Goal: Task Accomplishment & Management: Complete application form

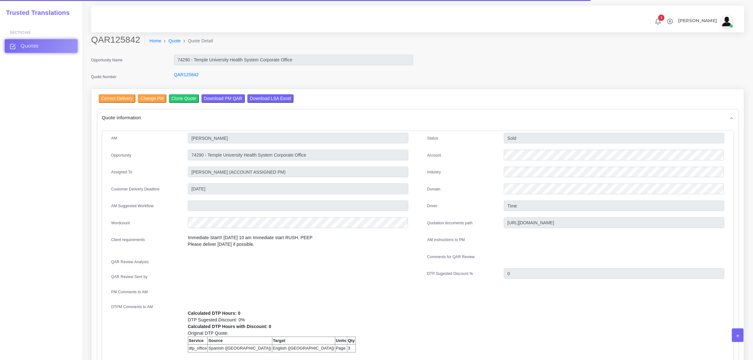
scroll to position [399, 0]
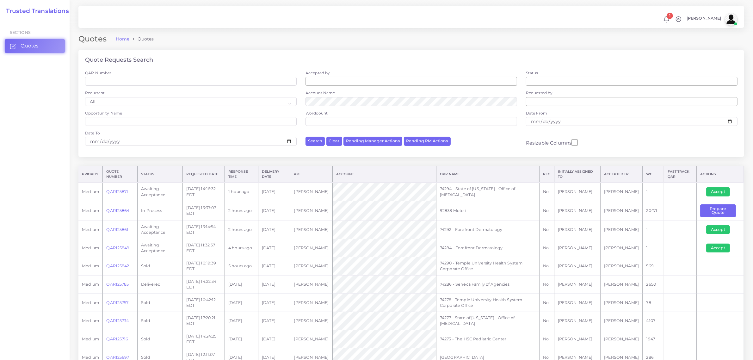
click at [116, 212] on link "QAR125864" at bounding box center [117, 210] width 23 height 5
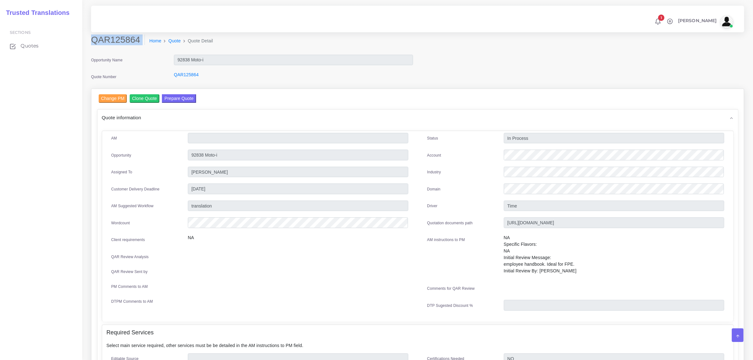
drag, startPoint x: 92, startPoint y: 38, endPoint x: 131, endPoint y: 51, distance: 40.5
click at [131, 51] on div "QAR125864 Home Quote Quote Detail" at bounding box center [334, 43] width 497 height 18
copy div "QAR125864"
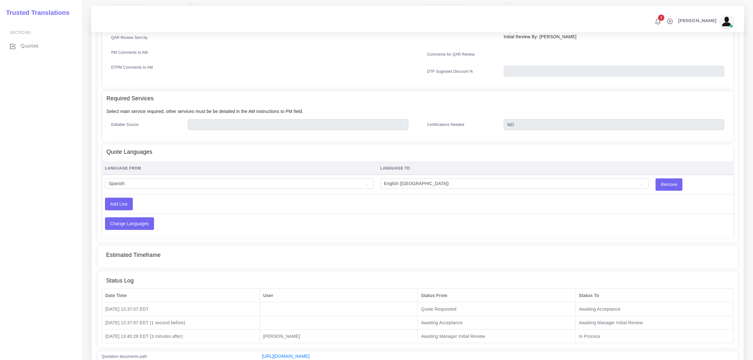
scroll to position [237, 0]
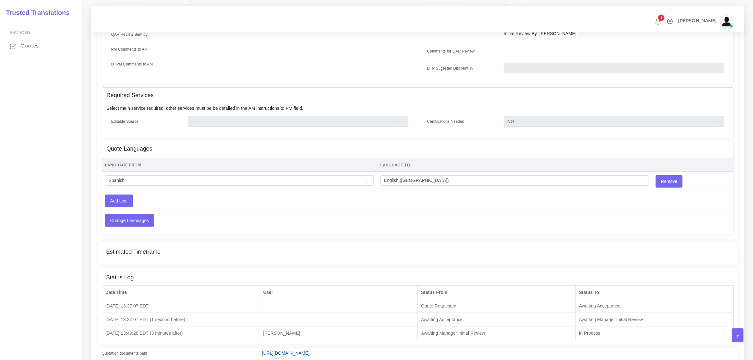
click at [310, 351] on link "https://workdrive.zoho.com/fgoh3e43b1a1fe2124b65bedd7c3c51a0e040/teams/fgoh3e43…" at bounding box center [285, 353] width 47 height 5
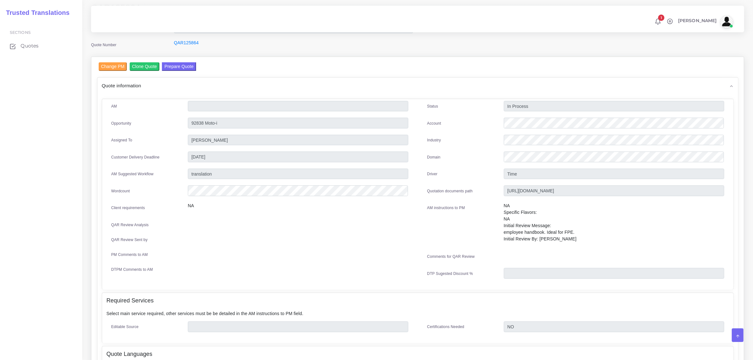
scroll to position [0, 0]
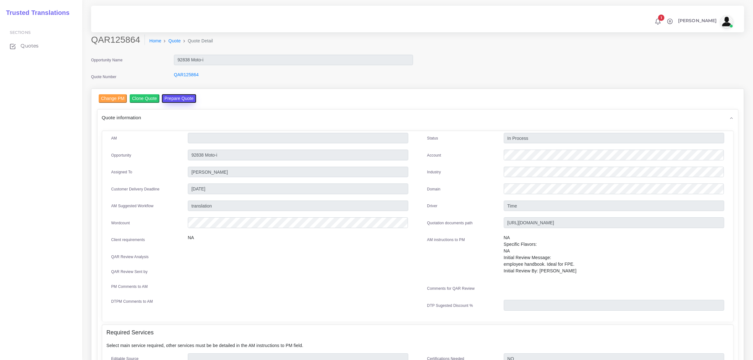
click at [169, 98] on button "Prepare Quote" at bounding box center [179, 98] width 34 height 9
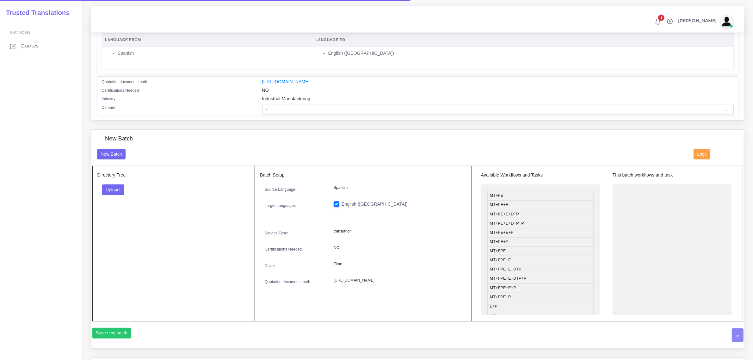
scroll to position [158, 0]
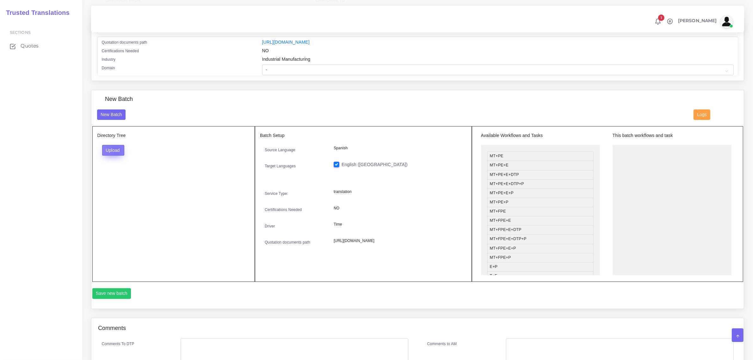
click at [115, 149] on button "Upload" at bounding box center [113, 150] width 22 height 11
click at [118, 170] on label "Files" at bounding box center [125, 174] width 44 height 8
drag, startPoint x: 513, startPoint y: 211, endPoint x: 644, endPoint y: 150, distance: 144.4
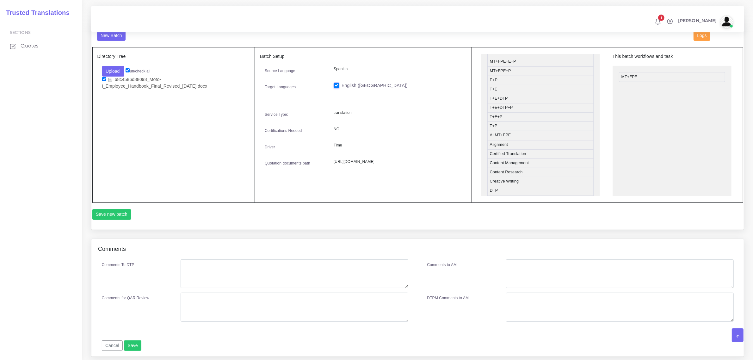
scroll to position [119, 0]
drag, startPoint x: 516, startPoint y: 171, endPoint x: 644, endPoint y: 86, distance: 153.6
click at [107, 214] on button "Save new batch" at bounding box center [111, 214] width 39 height 11
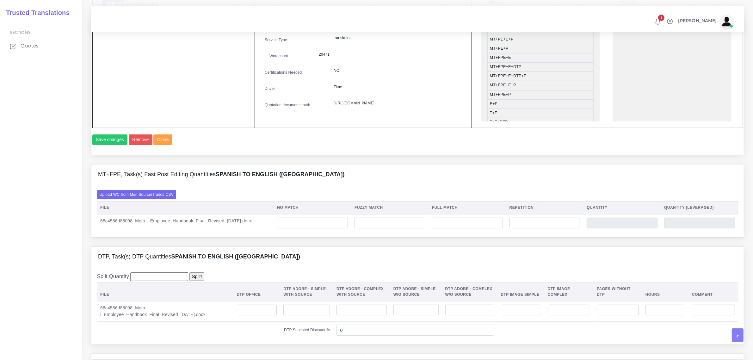
scroll to position [316, 0]
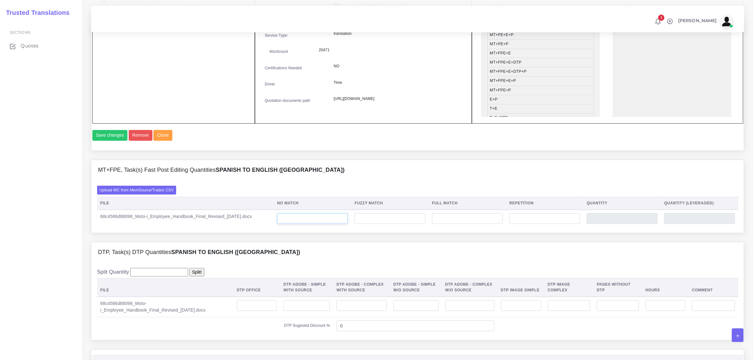
click at [313, 224] on input "number" at bounding box center [312, 218] width 71 height 11
type input "20556"
click at [526, 224] on input "number" at bounding box center [545, 218] width 71 height 11
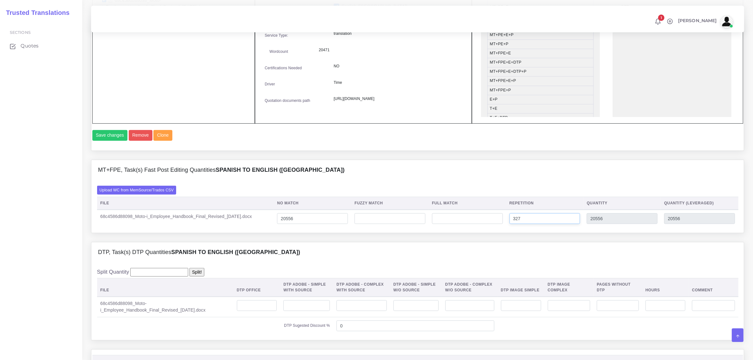
type input "327"
type input "20883"
type input "20637"
click at [259, 311] on input "number" at bounding box center [257, 305] width 40 height 11
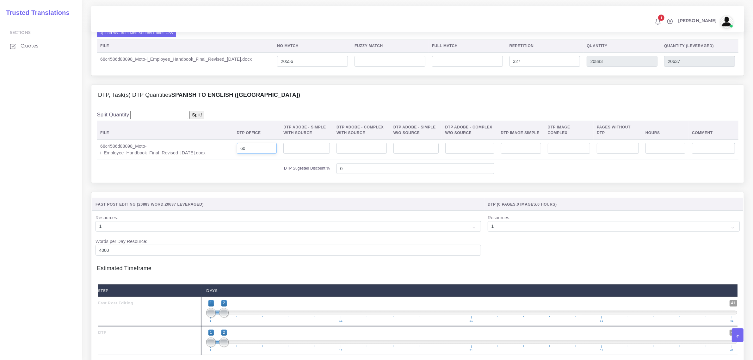
scroll to position [593, 0]
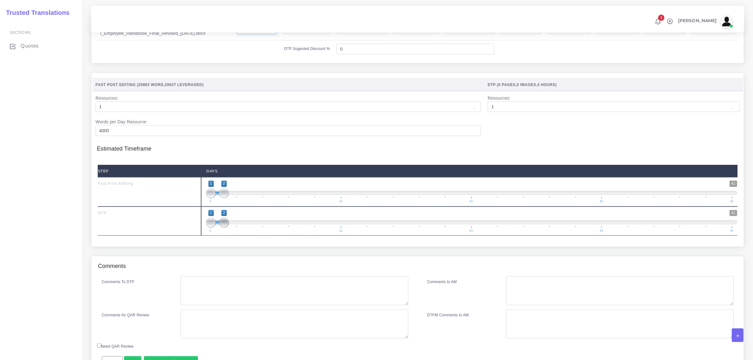
type input "60"
drag, startPoint x: 226, startPoint y: 234, endPoint x: 235, endPoint y: 234, distance: 9.5
click at [235, 227] on span at bounding box center [237, 222] width 9 height 9
drag, startPoint x: 209, startPoint y: 237, endPoint x: 234, endPoint y: 233, distance: 25.3
click at [234, 227] on span at bounding box center [237, 222] width 9 height 9
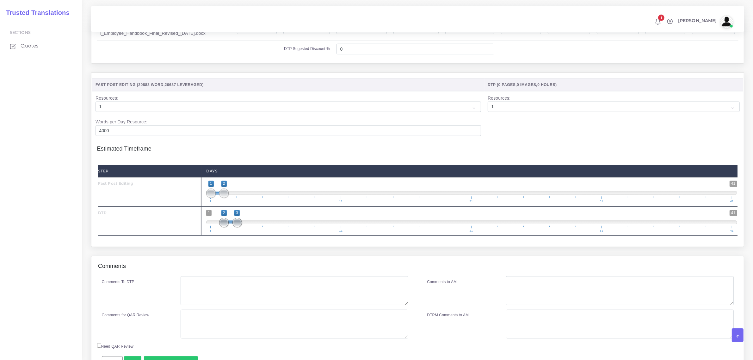
click at [227, 227] on span at bounding box center [223, 222] width 9 height 9
drag, startPoint x: 235, startPoint y: 238, endPoint x: 243, endPoint y: 236, distance: 8.1
click at [243, 232] on span "1 41 2 4 2 — 4 1 11 21 31 41" at bounding box center [471, 221] width 531 height 22
type input "4;4"
drag, startPoint x: 228, startPoint y: 236, endPoint x: 260, endPoint y: 221, distance: 35.5
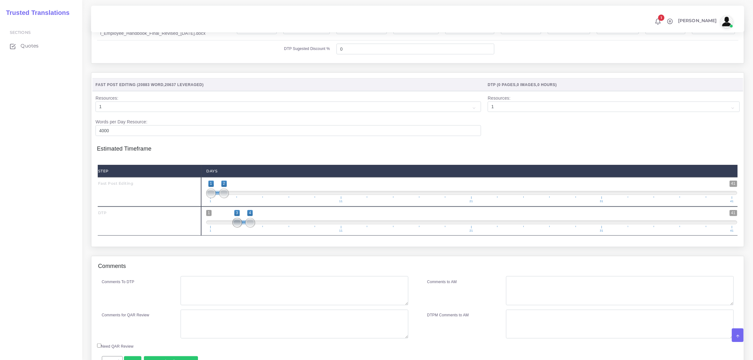
click at [260, 221] on div "1 41 3 4 3 — 4 1 11 21 31 41 4;4" at bounding box center [471, 221] width 541 height 29
type input "1;3"
drag, startPoint x: 227, startPoint y: 208, endPoint x: 234, endPoint y: 204, distance: 8.2
click at [234, 198] on span at bounding box center [237, 193] width 9 height 9
click at [198, 299] on textarea "Comments To DTP" at bounding box center [294, 290] width 227 height 29
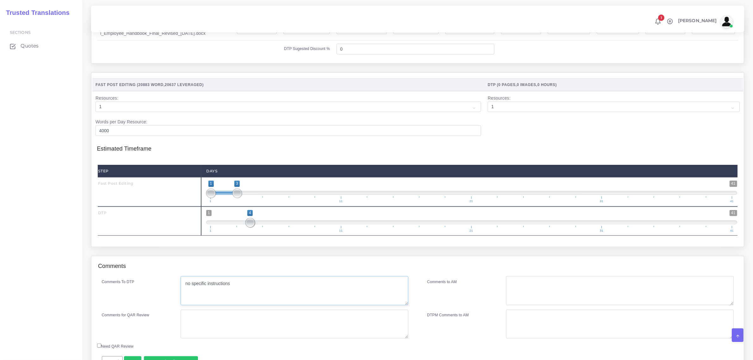
type textarea "no specific instructions"
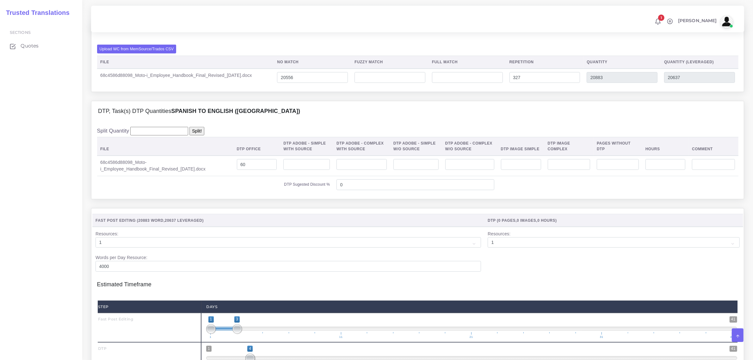
scroll to position [643, 0]
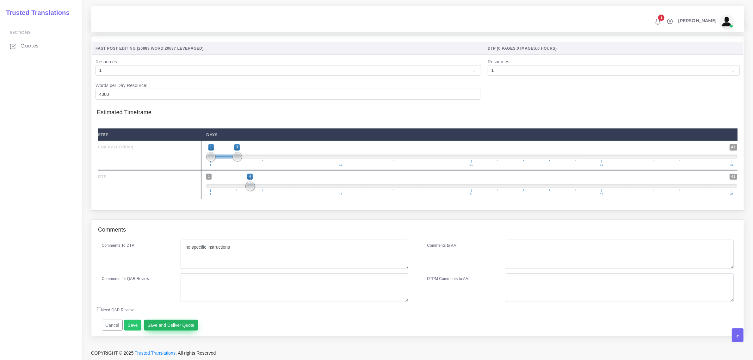
click at [159, 326] on button "Save and Deliver Quote" at bounding box center [171, 325] width 54 height 11
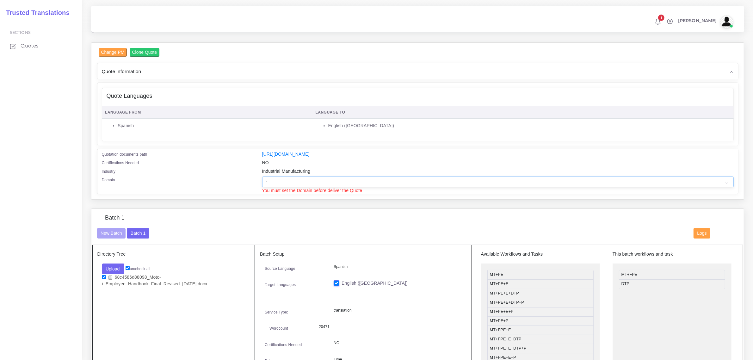
click at [280, 182] on select "- Advertising and Media Agriculture, Forestry and Fishing Architecture, Buildin…" at bounding box center [498, 182] width 472 height 11
click at [277, 181] on select "- Advertising and Media Agriculture, Forestry and Fishing Architecture, Buildin…" at bounding box center [498, 182] width 472 height 11
select select "Human Resources - HR"
click at [262, 177] on select "- Advertising and Media Agriculture, Forestry and Fishing Architecture, Buildin…" at bounding box center [498, 182] width 472 height 11
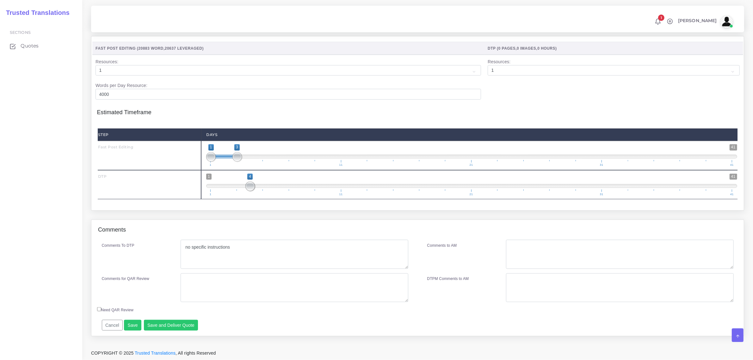
scroll to position [650, 0]
click at [176, 323] on button "Save and Deliver Quote" at bounding box center [171, 325] width 54 height 11
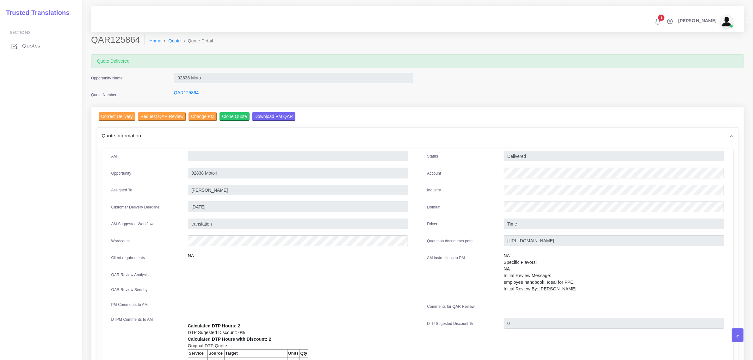
click at [34, 44] on span "Quotes" at bounding box center [31, 45] width 18 height 7
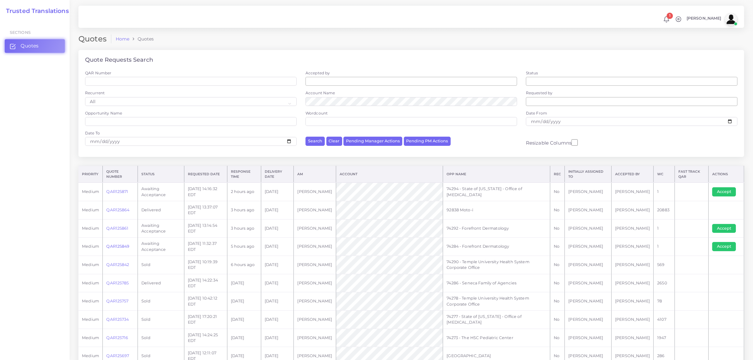
click at [121, 245] on link "QAR125849" at bounding box center [117, 246] width 23 height 5
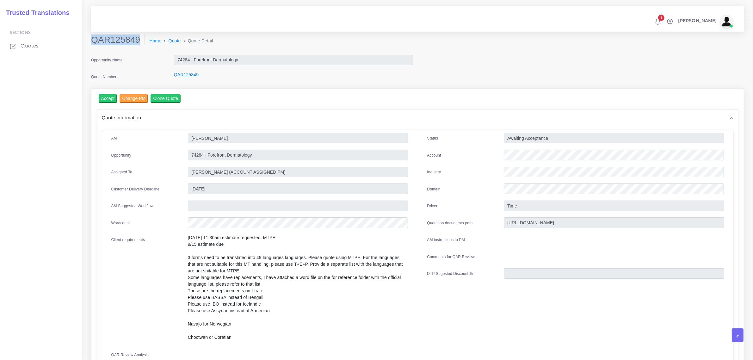
drag, startPoint x: 91, startPoint y: 41, endPoint x: 138, endPoint y: 35, distance: 47.3
click at [138, 35] on h2 "QAR125849" at bounding box center [118, 39] width 54 height 11
copy h2 "QAR125849"
click at [107, 100] on input "Accept" at bounding box center [108, 98] width 19 height 9
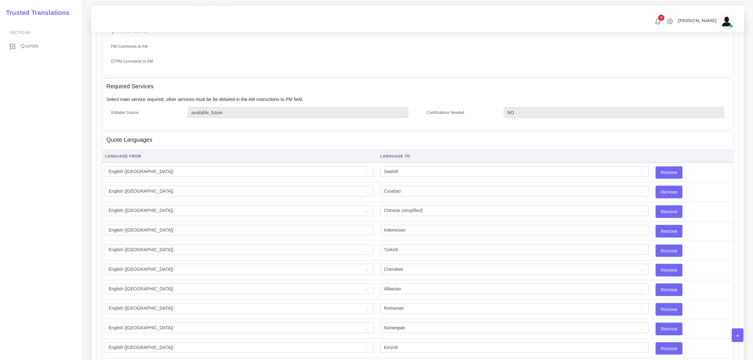
scroll to position [356, 0]
click at [656, 187] on input "Remove" at bounding box center [669, 193] width 26 height 12
click at [656, 308] on input "Remove" at bounding box center [669, 310] width 26 height 12
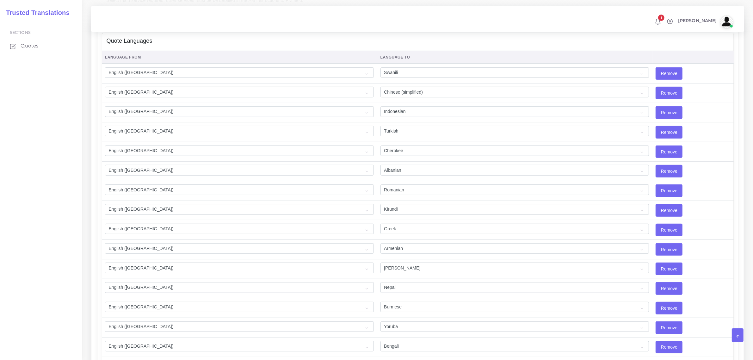
scroll to position [475, 0]
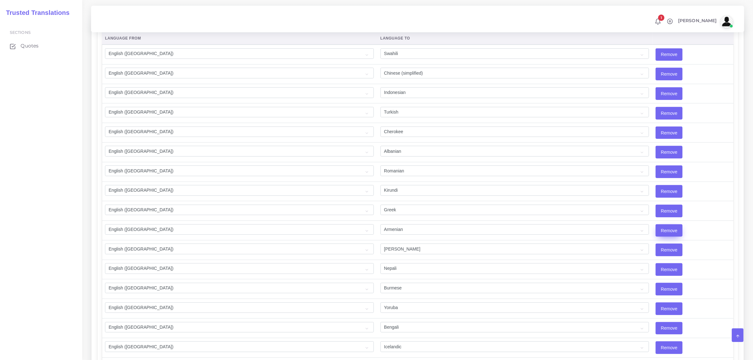
click at [656, 227] on input "Remove" at bounding box center [669, 231] width 26 height 12
click at [656, 327] on input "Remove" at bounding box center [669, 328] width 26 height 12
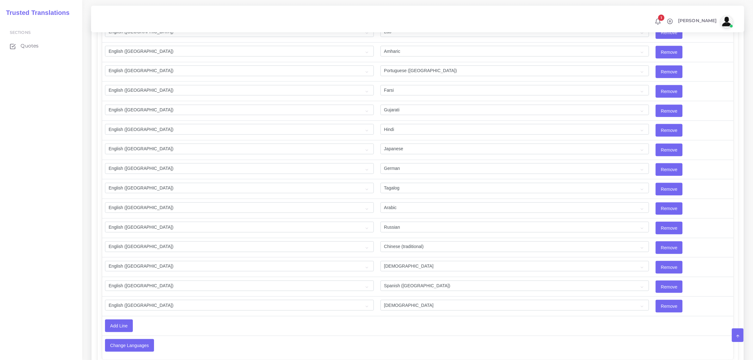
scroll to position [1068, 0]
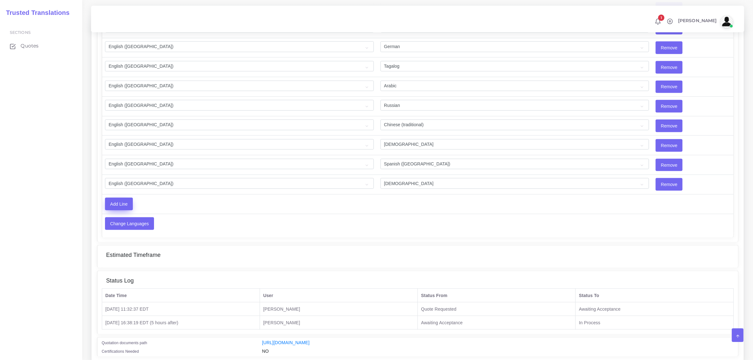
click at [121, 209] on input "Add Line" at bounding box center [118, 204] width 27 height 12
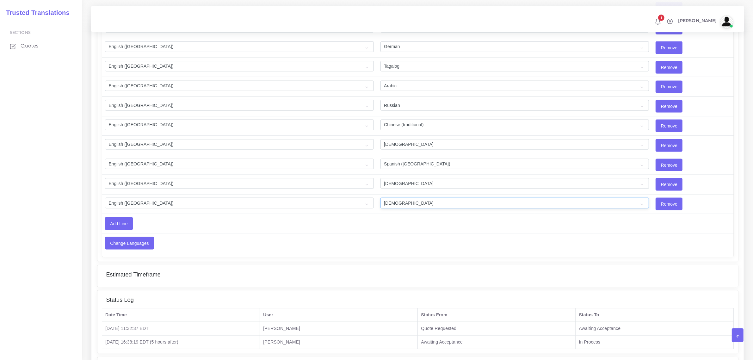
click at [399, 208] on select "Acoli Afar Afrikaans Akan Akateko Albanian American Sign Language (ASL) Amharic…" at bounding box center [515, 203] width 269 height 11
select select "40173"
click at [381, 203] on select "Acoli Afar Afrikaans Akan Akateko Albanian American Sign Language (ASL) Amharic…" at bounding box center [515, 203] width 269 height 11
click at [115, 228] on input "Add Line" at bounding box center [118, 224] width 27 height 12
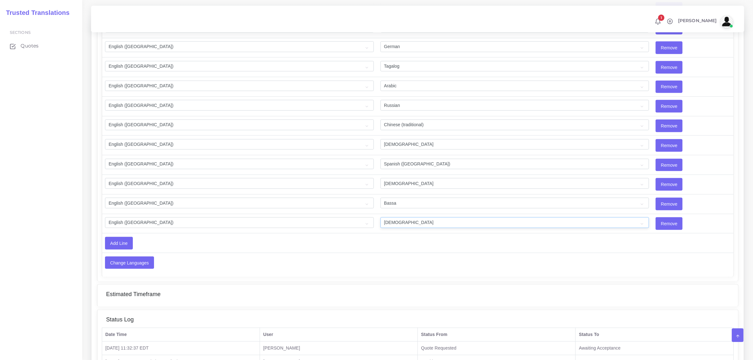
click at [384, 228] on select "Acoli Afar Afrikaans Akan Akateko Albanian American Sign Language (ASL) Amharic…" at bounding box center [515, 222] width 269 height 11
click at [381, 228] on select "Acoli Afar Afrikaans Akan Akateko Albanian American Sign Language (ASL) Amharic…" at bounding box center [515, 222] width 269 height 11
select select "40172"
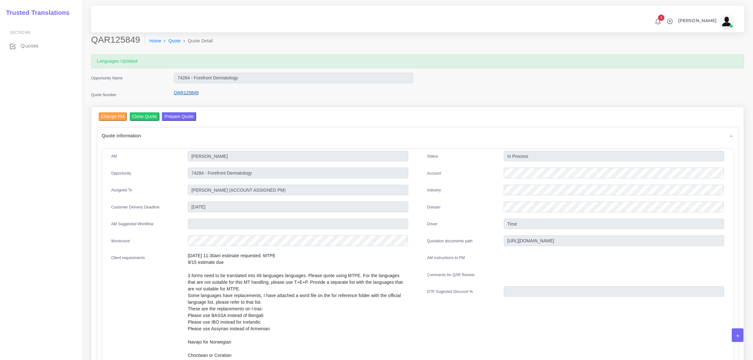
click at [189, 92] on link "QAR125849" at bounding box center [186, 92] width 25 height 5
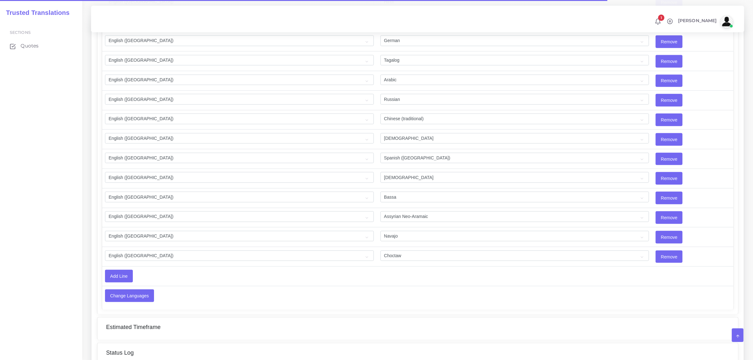
scroll to position [1147, 0]
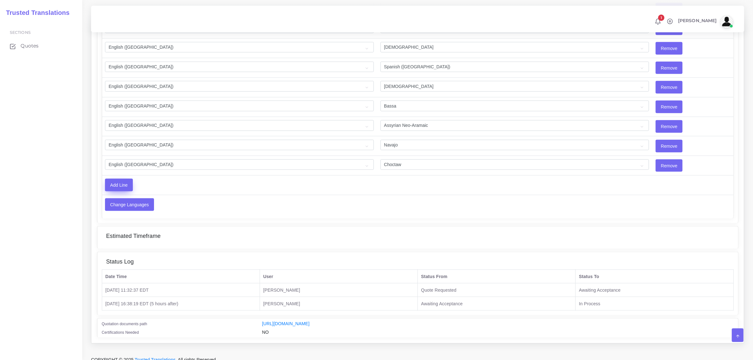
click at [123, 191] on input "Add Line" at bounding box center [118, 185] width 27 height 12
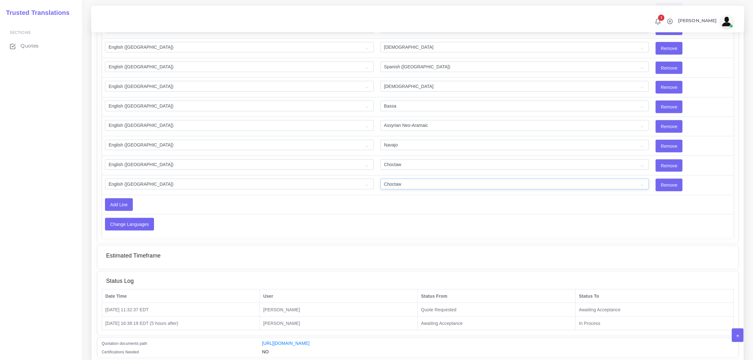
click at [395, 190] on select "Acoli Afar Afrikaans Akan Akateko Albanian American Sign Language (ASL) Amharic…" at bounding box center [515, 184] width 269 height 11
select select "55"
click at [381, 185] on select "Acoli Afar Afrikaans Akan Akateko Albanian American Sign Language (ASL) Amharic…" at bounding box center [515, 184] width 269 height 11
click at [122, 230] on input "Change Languages" at bounding box center [129, 224] width 48 height 12
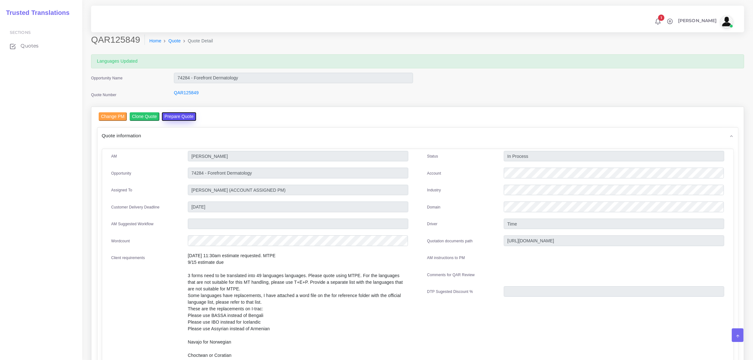
click at [177, 117] on button "Prepare Quote" at bounding box center [179, 116] width 34 height 9
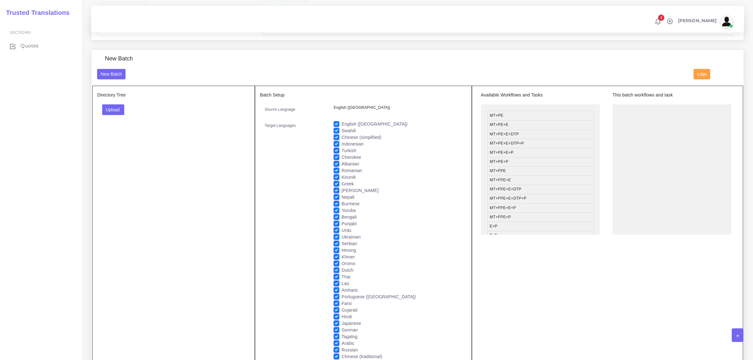
scroll to position [514, 0]
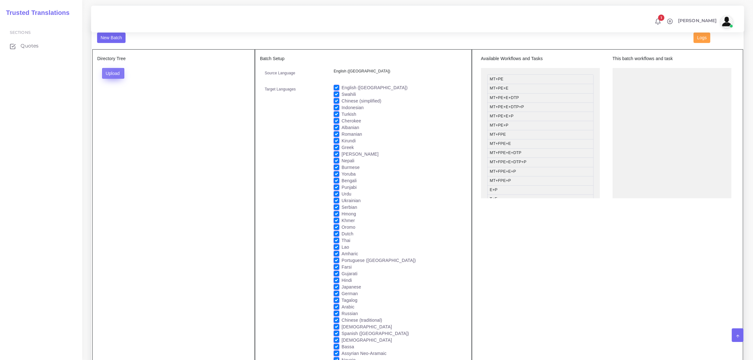
click at [116, 73] on button "Upload" at bounding box center [113, 73] width 22 height 11
click at [118, 99] on label "Files" at bounding box center [125, 97] width 44 height 8
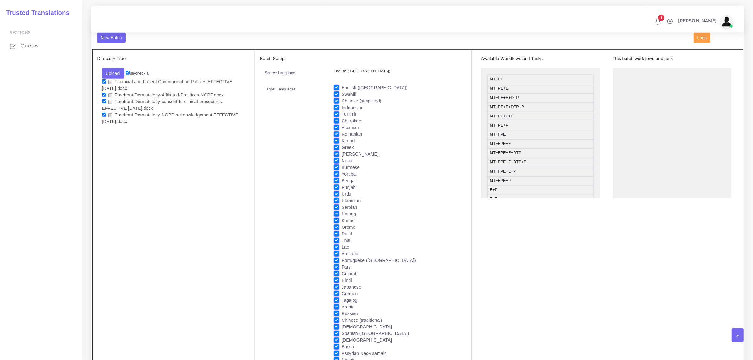
click at [342, 119] on label "Cherokee" at bounding box center [352, 121] width 20 height 7
click at [336, 119] on input "Cherokee" at bounding box center [337, 121] width 6 height 6
checkbox input "false"
click at [342, 138] on label "Kirundi" at bounding box center [349, 141] width 14 height 7
click at [336, 138] on input "Kirundi" at bounding box center [337, 141] width 6 height 6
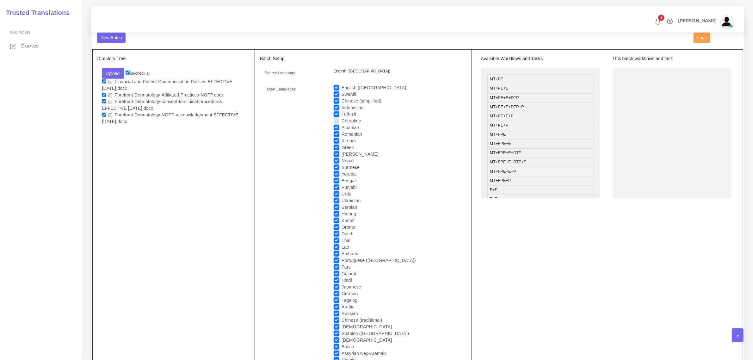
checkbox input "false"
click at [342, 173] on label "Yoruba" at bounding box center [349, 174] width 14 height 7
click at [336, 173] on input "Yoruba" at bounding box center [337, 174] width 6 height 6
checkbox input "false"
click at [342, 225] on label "Oromo" at bounding box center [349, 227] width 14 height 7
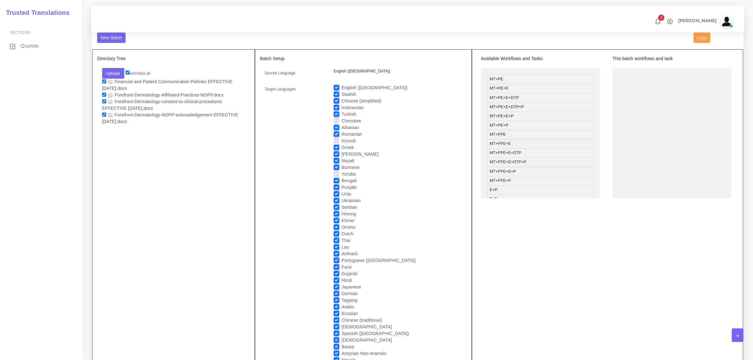
click at [336, 225] on input "Oromo" at bounding box center [337, 227] width 6 height 6
checkbox input "false"
click at [342, 344] on label "Bassa" at bounding box center [348, 347] width 13 height 7
click at [336, 344] on input "Bassa" at bounding box center [337, 347] width 6 height 6
checkbox input "false"
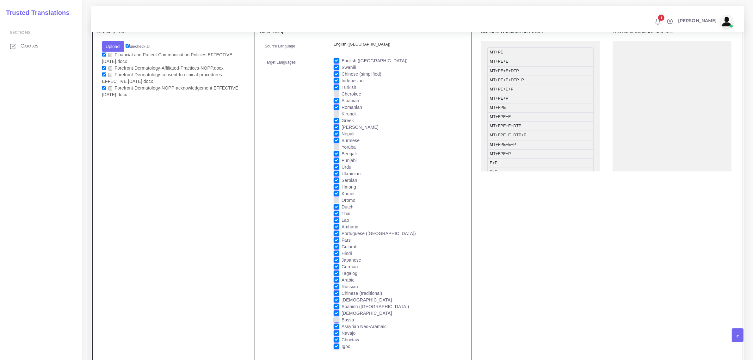
scroll to position [554, 0]
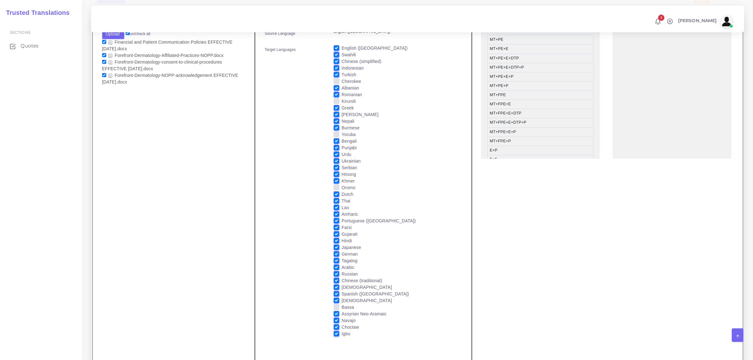
click at [342, 312] on label "Assyrian Neo-Aramaic" at bounding box center [364, 314] width 45 height 7
click at [337, 312] on input "Assyrian Neo-Aramaic" at bounding box center [337, 314] width 6 height 6
checkbox input "false"
click at [342, 320] on label "Navajo" at bounding box center [349, 320] width 14 height 7
click at [336, 320] on input "Navajo" at bounding box center [337, 320] width 6 height 6
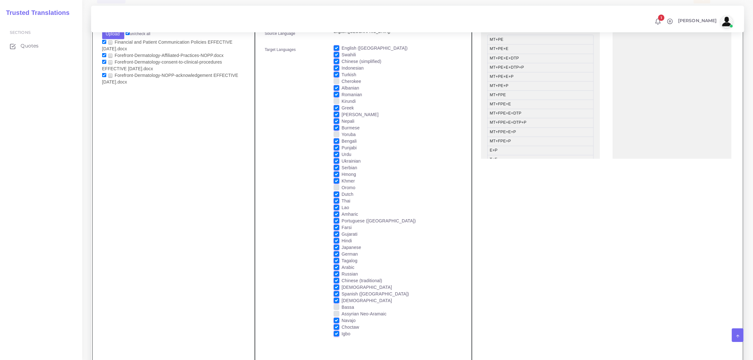
checkbox input "false"
click at [342, 325] on label "Choctaw" at bounding box center [350, 327] width 17 height 7
click at [336, 325] on input "Choctaw" at bounding box center [337, 327] width 6 height 6
checkbox input "false"
click at [342, 332] on label "Igbo" at bounding box center [346, 334] width 9 height 7
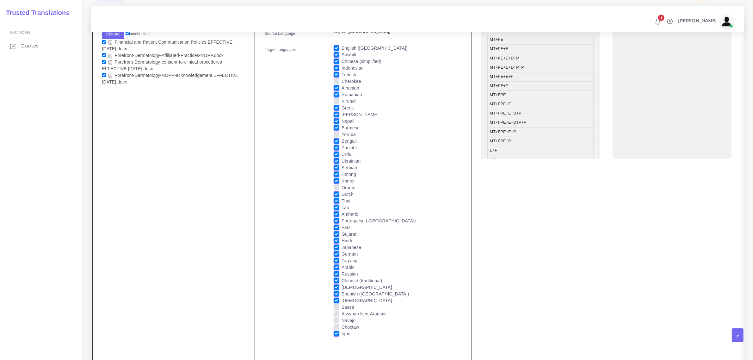
click at [336, 332] on input "Igbo" at bounding box center [337, 334] width 6 height 6
checkbox input "false"
click at [342, 205] on label "Lao" at bounding box center [346, 207] width 8 height 7
click at [337, 205] on input "Lao" at bounding box center [337, 207] width 6 height 6
checkbox input "false"
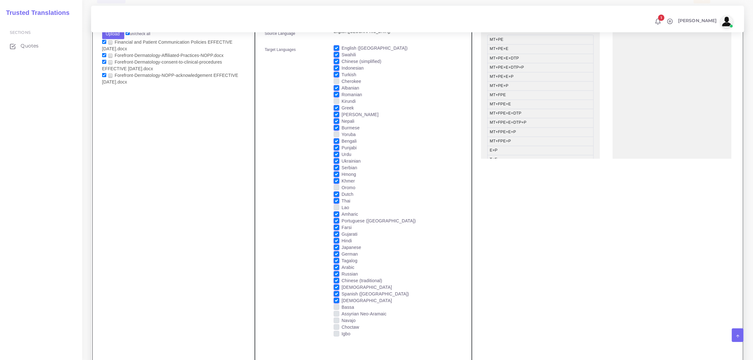
click at [342, 179] on label "Khmer" at bounding box center [348, 181] width 13 height 7
click at [336, 179] on input "Khmer" at bounding box center [337, 181] width 6 height 6
checkbox input "false"
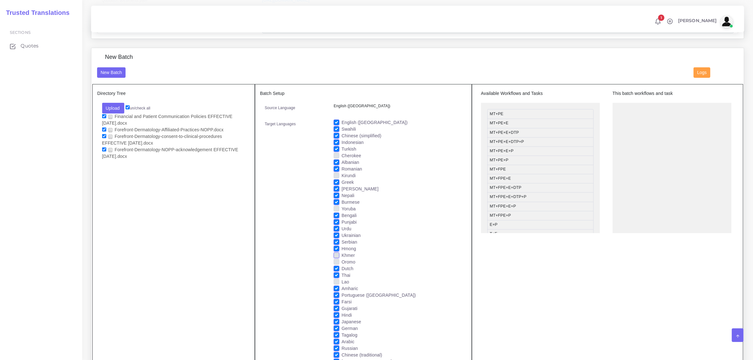
scroll to position [475, 0]
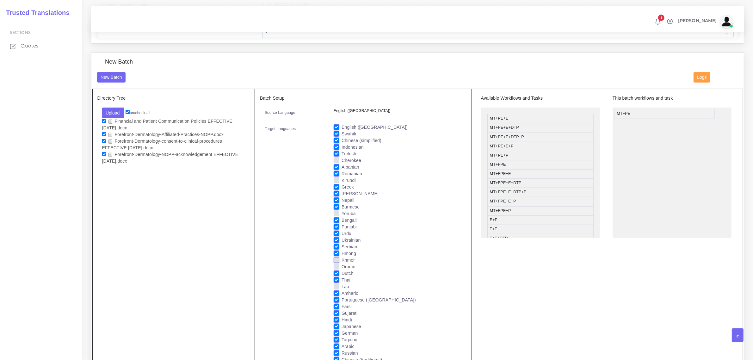
drag, startPoint x: 524, startPoint y: 119, endPoint x: 651, endPoint y: 114, distance: 127.3
drag, startPoint x: 510, startPoint y: 174, endPoint x: 640, endPoint y: 132, distance: 136.9
click at [342, 125] on label "English ([GEOGRAPHIC_DATA])" at bounding box center [375, 127] width 66 height 7
click at [335, 125] on input "English ([GEOGRAPHIC_DATA])" at bounding box center [337, 127] width 6 height 6
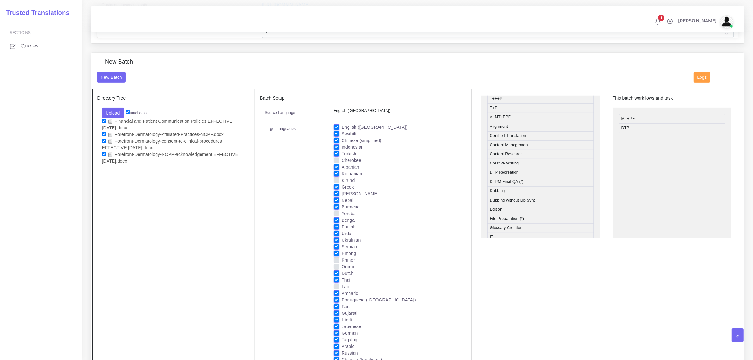
checkbox input "false"
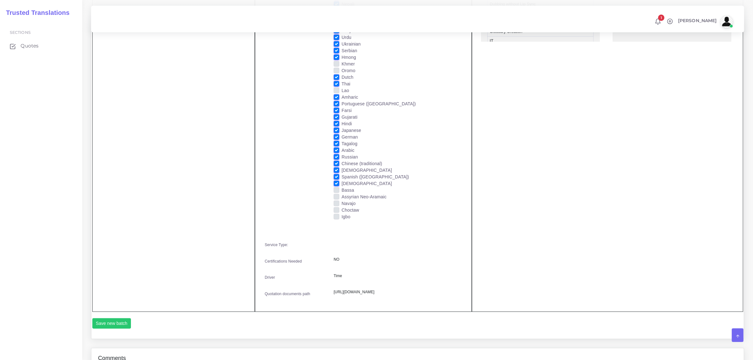
scroll to position [672, 0]
click at [118, 327] on button "Save new batch" at bounding box center [111, 322] width 39 height 11
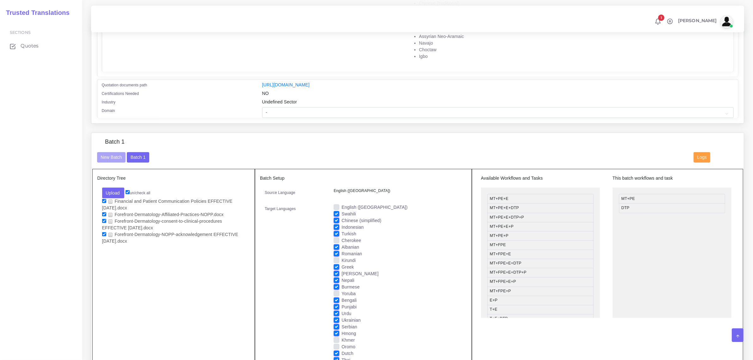
scroll to position [395, 0]
click at [105, 156] on button "New Batch" at bounding box center [111, 156] width 29 height 11
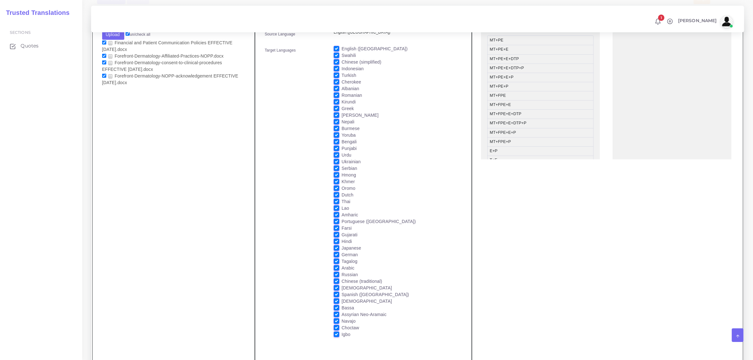
scroll to position [554, 0]
click at [342, 297] on label "[DEMOGRAPHIC_DATA]" at bounding box center [367, 300] width 50 height 7
click at [336, 297] on input "[DEMOGRAPHIC_DATA]" at bounding box center [337, 300] width 6 height 6
checkbox input "false"
click at [342, 293] on label "Spanish ([GEOGRAPHIC_DATA])" at bounding box center [375, 294] width 67 height 7
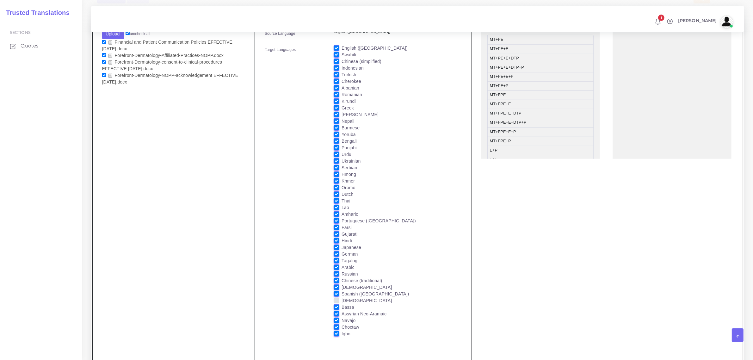
click at [336, 293] on input "Spanish ([GEOGRAPHIC_DATA])" at bounding box center [337, 294] width 6 height 6
checkbox input "false"
click at [342, 285] on label "[DEMOGRAPHIC_DATA]" at bounding box center [367, 287] width 50 height 7
click at [336, 285] on input "[DEMOGRAPHIC_DATA]" at bounding box center [337, 287] width 6 height 6
checkbox input "false"
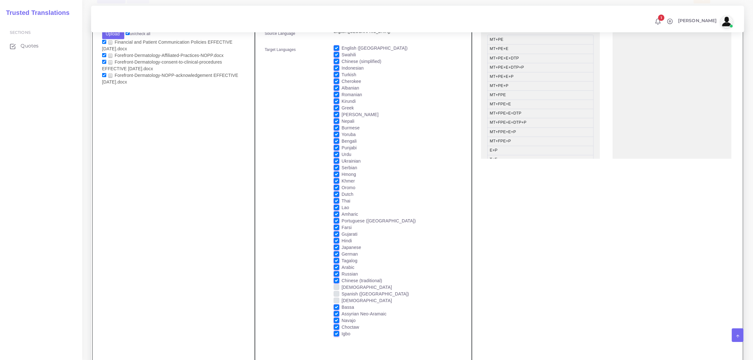
click at [342, 277] on label "Chinese (traditional)" at bounding box center [362, 280] width 40 height 7
click at [336, 277] on input "Chinese (traditional)" at bounding box center [337, 280] width 6 height 6
checkbox input "false"
click at [342, 273] on label "Russian" at bounding box center [350, 274] width 16 height 7
click at [336, 273] on input "Russian" at bounding box center [337, 274] width 6 height 6
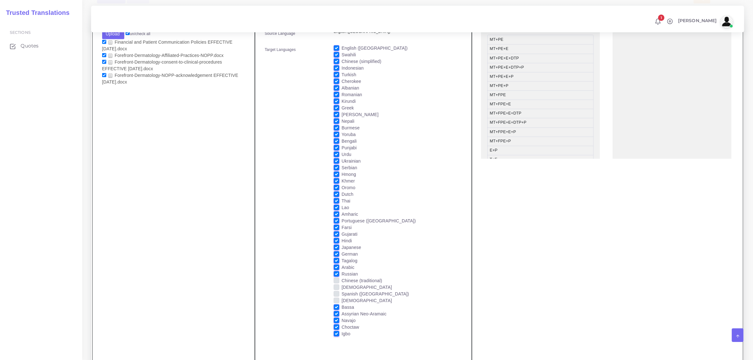
checkbox input "false"
click at [342, 265] on label "Arabic" at bounding box center [348, 267] width 13 height 7
click at [336, 265] on input "Arabic" at bounding box center [337, 267] width 6 height 6
checkbox input "false"
click at [342, 258] on label "Tagalog" at bounding box center [350, 261] width 16 height 7
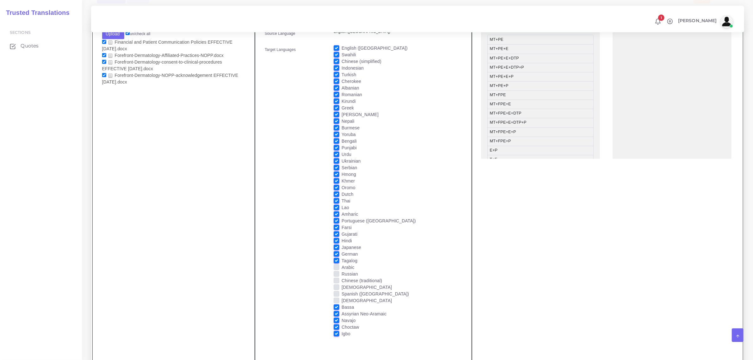
click at [336, 258] on input "Tagalog" at bounding box center [337, 261] width 6 height 6
checkbox input "false"
click at [342, 252] on label "German" at bounding box center [350, 254] width 16 height 7
click at [336, 252] on input "German" at bounding box center [337, 254] width 6 height 6
checkbox input "false"
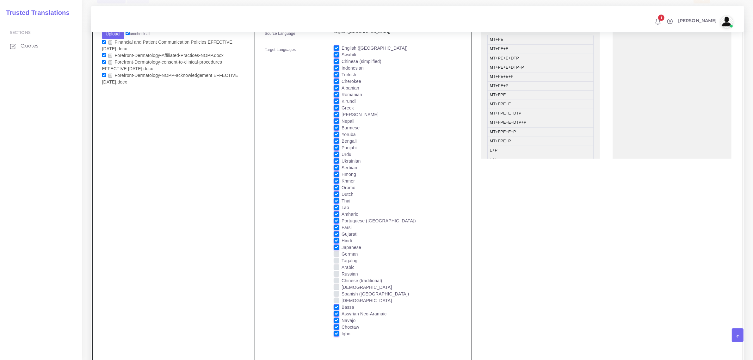
click at [342, 246] on label "Japanese" at bounding box center [352, 247] width 20 height 7
click at [336, 246] on input "Japanese" at bounding box center [337, 247] width 6 height 6
checkbox input "false"
click at [342, 238] on label "Hindi" at bounding box center [347, 241] width 10 height 7
click at [336, 238] on input "Hindi" at bounding box center [337, 241] width 6 height 6
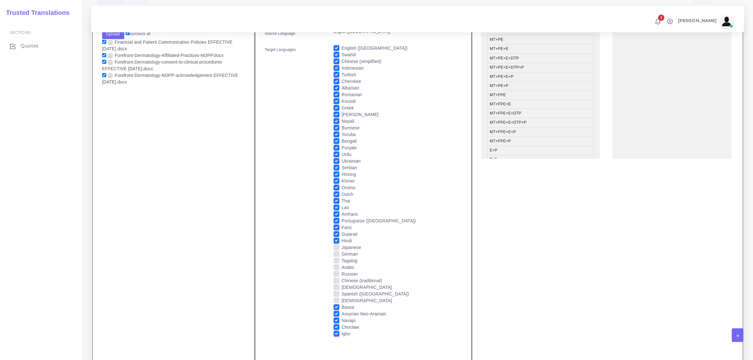
checkbox input "false"
click at [342, 232] on label "Gujarati" at bounding box center [350, 234] width 16 height 7
click at [335, 232] on input "Gujarati" at bounding box center [337, 234] width 6 height 6
checkbox input "false"
drag, startPoint x: 338, startPoint y: 225, endPoint x: 339, endPoint y: 220, distance: 4.6
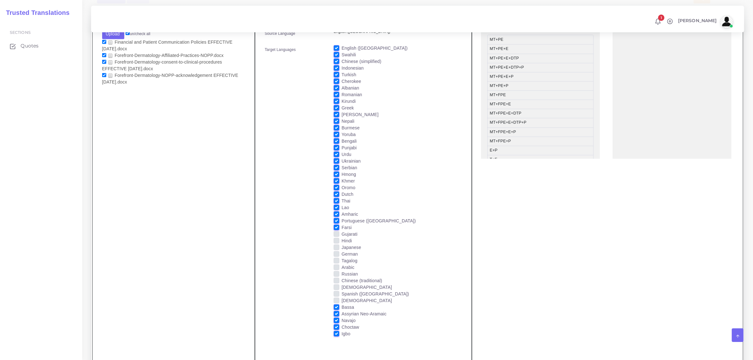
click at [342, 224] on label "Farsi" at bounding box center [347, 227] width 10 height 7
click at [338, 224] on input "Farsi" at bounding box center [337, 227] width 6 height 6
checkbox input "false"
click at [342, 218] on label "Portuguese ([GEOGRAPHIC_DATA])" at bounding box center [379, 221] width 74 height 7
click at [336, 218] on input "Portuguese ([GEOGRAPHIC_DATA])" at bounding box center [337, 221] width 6 height 6
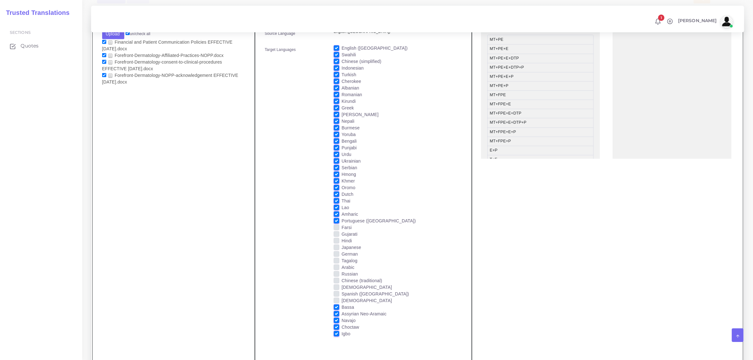
checkbox input "false"
click at [342, 211] on label "Amharic" at bounding box center [350, 214] width 16 height 7
click at [337, 211] on input "Amharic" at bounding box center [337, 214] width 6 height 6
checkbox input "false"
click at [342, 200] on label "Thai" at bounding box center [346, 201] width 9 height 7
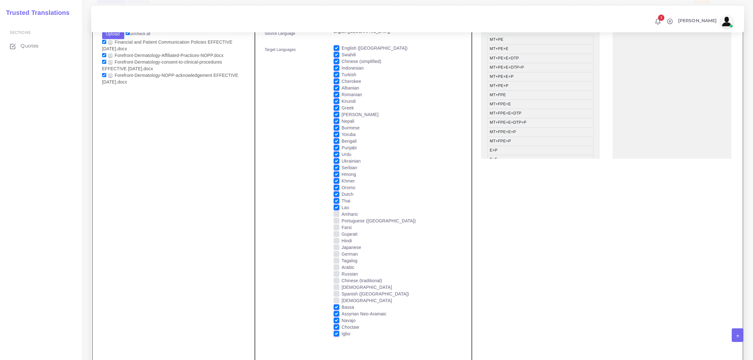
click at [338, 200] on input "Thai" at bounding box center [337, 201] width 6 height 6
checkbox input "false"
click at [342, 192] on label "Dutch" at bounding box center [348, 194] width 12 height 7
click at [336, 192] on input "Dutch" at bounding box center [337, 194] width 6 height 6
checkbox input "false"
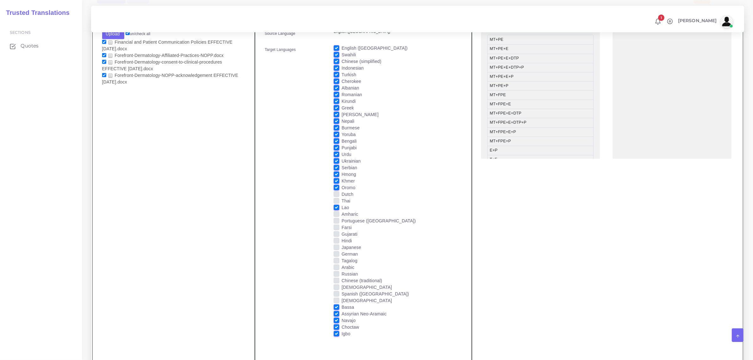
click at [342, 173] on label "Hmong" at bounding box center [349, 174] width 15 height 7
click at [337, 173] on input "Hmong" at bounding box center [337, 174] width 6 height 6
checkbox input "false"
click at [342, 166] on label "Serbian" at bounding box center [350, 168] width 16 height 7
click at [336, 166] on input "Serbian" at bounding box center [337, 168] width 6 height 6
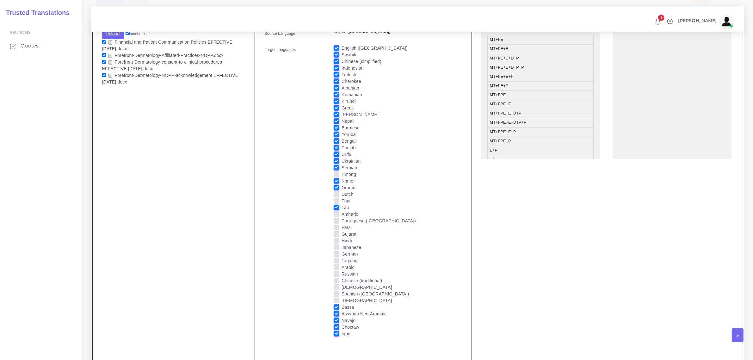
checkbox input "false"
drag, startPoint x: 337, startPoint y: 160, endPoint x: 336, endPoint y: 165, distance: 5.3
click at [342, 160] on label "Ukrainian" at bounding box center [351, 161] width 19 height 7
click at [338, 160] on input "Ukrainian" at bounding box center [337, 161] width 6 height 6
checkbox input "false"
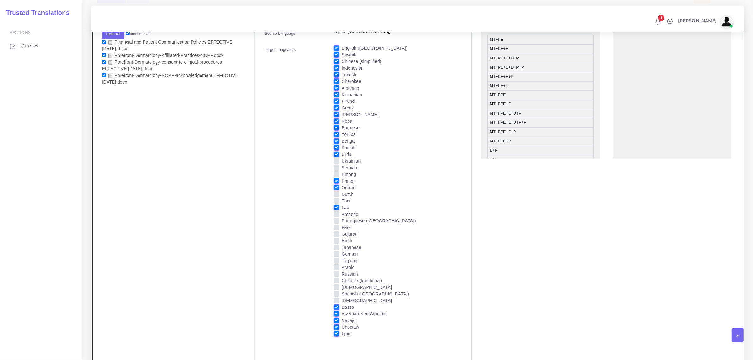
click at [342, 152] on label "Urdu" at bounding box center [347, 154] width 10 height 7
click at [335, 152] on input "Urdu" at bounding box center [337, 154] width 6 height 6
checkbox input "false"
click at [342, 146] on label "Punjabi" at bounding box center [349, 148] width 15 height 7
click at [336, 146] on input "Punjabi" at bounding box center [337, 148] width 6 height 6
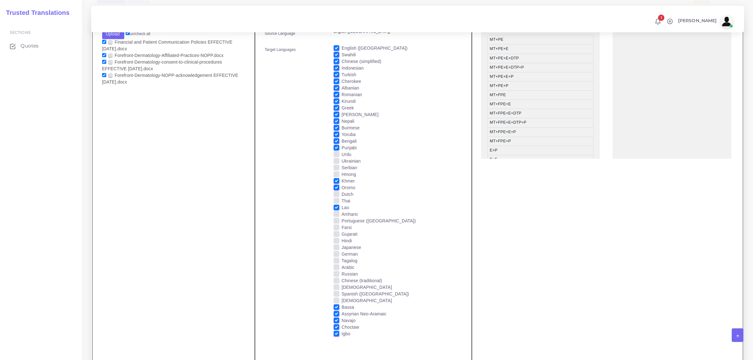
checkbox input "false"
click at [342, 139] on label "Bengali" at bounding box center [349, 141] width 15 height 7
click at [335, 139] on input "Bengali" at bounding box center [337, 141] width 6 height 6
checkbox input "false"
click at [342, 126] on label "Burmese" at bounding box center [351, 128] width 18 height 7
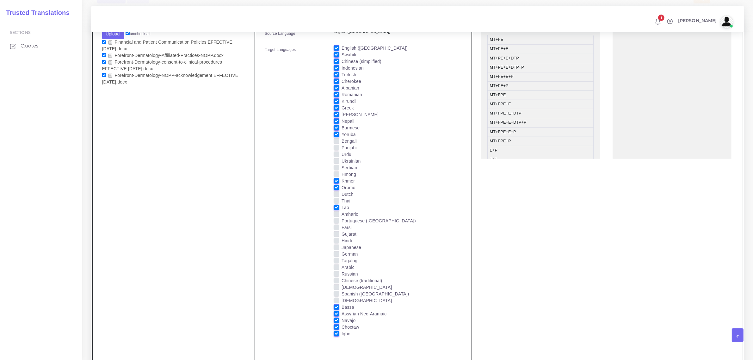
click at [335, 126] on input "Burmese" at bounding box center [337, 128] width 6 height 6
checkbox input "false"
click at [342, 119] on label "Nepali" at bounding box center [348, 121] width 13 height 7
click at [337, 119] on input "Nepali" at bounding box center [337, 121] width 6 height 6
checkbox input "false"
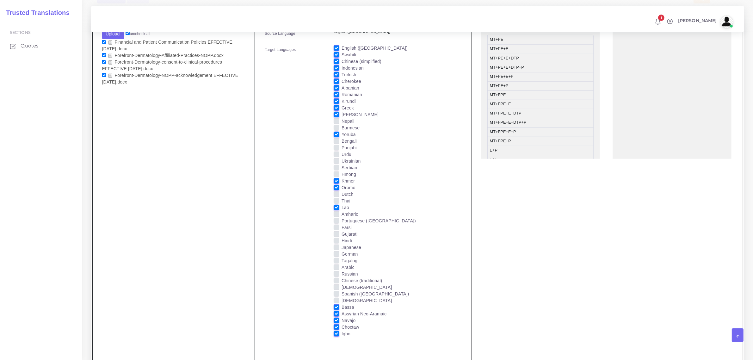
click at [342, 113] on label "[PERSON_NAME]" at bounding box center [360, 114] width 37 height 7
click at [336, 113] on input "[PERSON_NAME]" at bounding box center [337, 114] width 6 height 6
checkbox input "false"
click at [342, 105] on label "Greek" at bounding box center [348, 108] width 12 height 7
click at [335, 105] on input "Greek" at bounding box center [337, 108] width 6 height 6
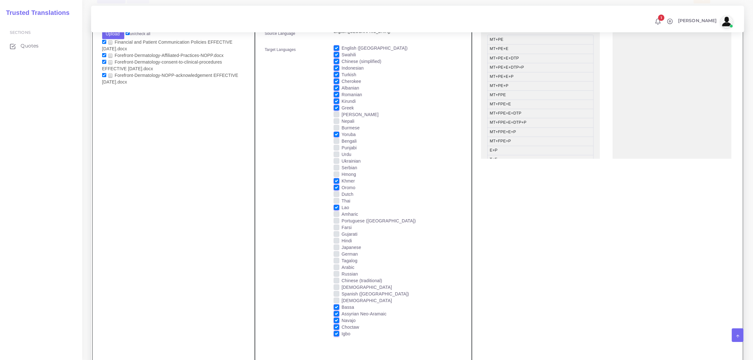
checkbox input "false"
click at [342, 93] on label "Romanian" at bounding box center [352, 94] width 21 height 7
click at [338, 93] on input "Romanian" at bounding box center [337, 94] width 6 height 6
checkbox input "false"
click at [342, 85] on label "Albanian" at bounding box center [351, 88] width 18 height 7
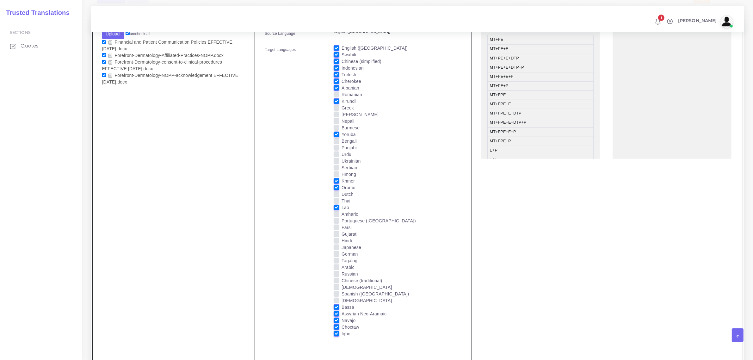
click at [336, 85] on input "Albanian" at bounding box center [337, 88] width 6 height 6
checkbox input "false"
click at [342, 73] on label "Turkish" at bounding box center [349, 74] width 15 height 7
click at [336, 73] on input "Turkish" at bounding box center [337, 74] width 6 height 6
checkbox input "false"
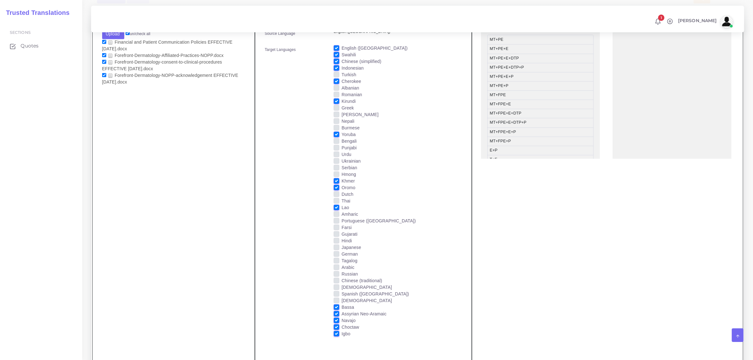
click at [342, 66] on label "Indonesian" at bounding box center [353, 68] width 22 height 7
click at [336, 66] on input "Indonesian" at bounding box center [337, 68] width 6 height 6
checkbox input "false"
click at [342, 60] on label "Chinese (simplified)" at bounding box center [362, 61] width 40 height 7
click at [336, 60] on input "Chinese (simplified)" at bounding box center [337, 61] width 6 height 6
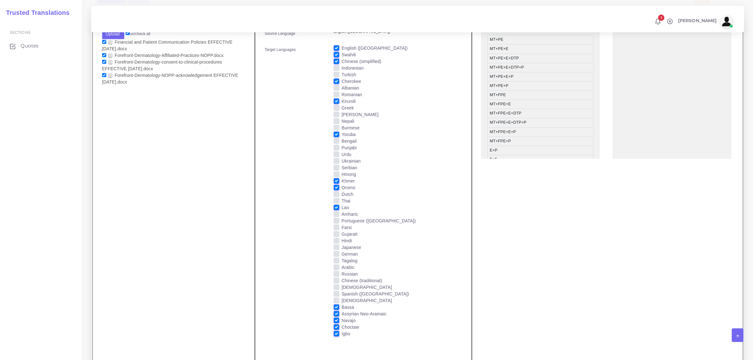
checkbox input "false"
click at [342, 53] on label "Swahili" at bounding box center [349, 55] width 14 height 7
click at [335, 53] on input "Swahili" at bounding box center [337, 55] width 6 height 6
checkbox input "false"
click at [342, 45] on label "English ([GEOGRAPHIC_DATA])" at bounding box center [375, 48] width 66 height 7
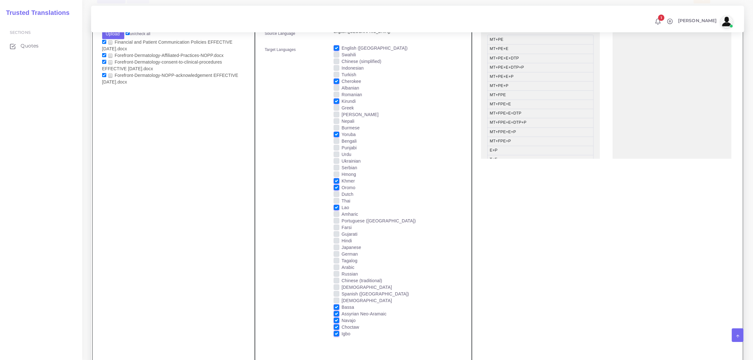
click at [336, 45] on input "English ([GEOGRAPHIC_DATA])" at bounding box center [337, 48] width 6 height 6
checkbox input "false"
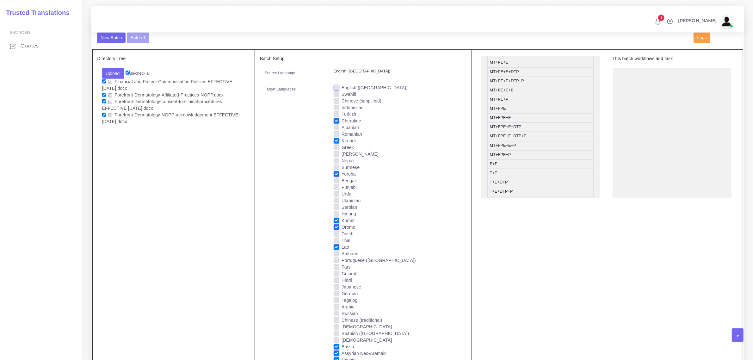
scroll to position [40, 0]
drag, startPoint x: 526, startPoint y: 179, endPoint x: 654, endPoint y: 73, distance: 166.0
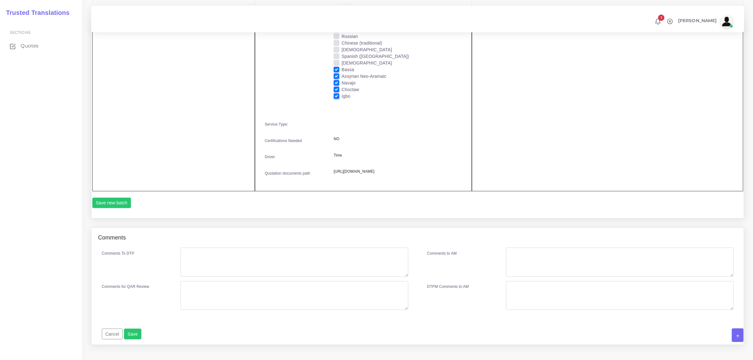
scroll to position [818, 0]
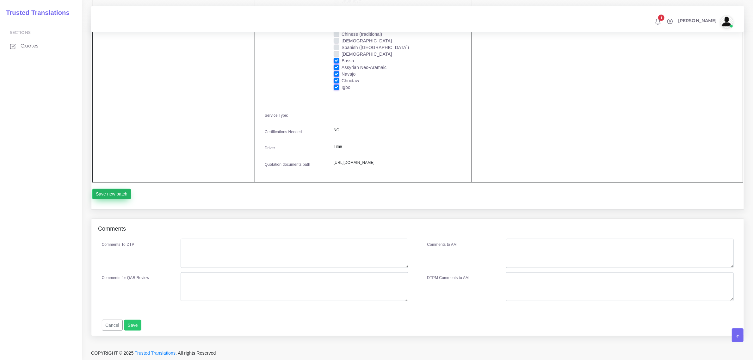
click at [117, 193] on button "Save new batch" at bounding box center [111, 194] width 39 height 11
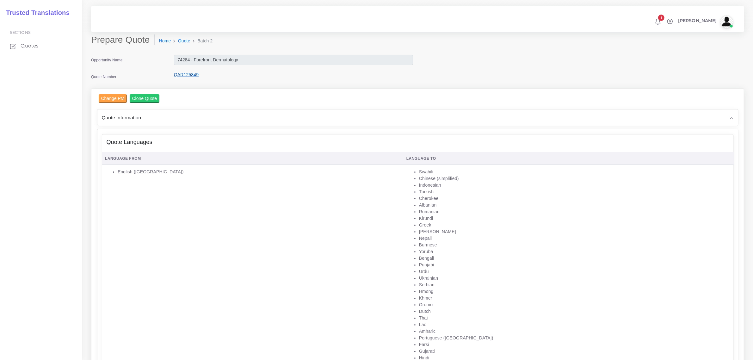
click at [183, 75] on link "QAR125849" at bounding box center [186, 74] width 25 height 5
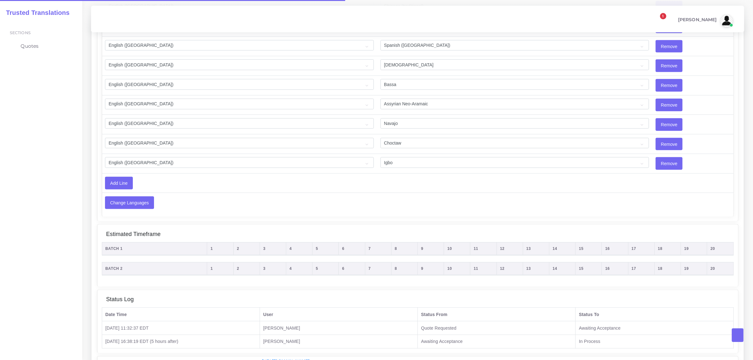
scroll to position [1168, 0]
click at [119, 189] on input "Add Line" at bounding box center [118, 183] width 27 height 12
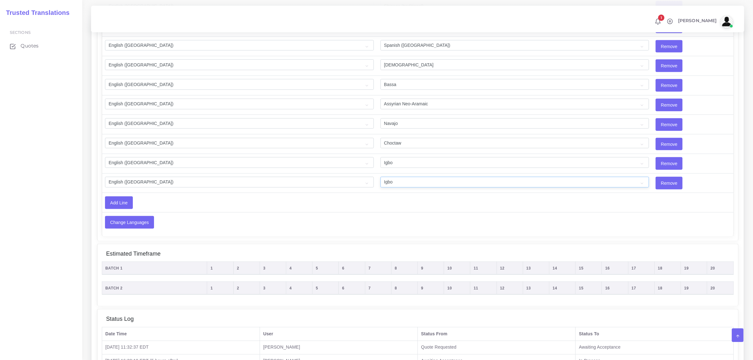
click at [382, 188] on select "Acoli Afar Afrikaans Akan Akateko [DEMOGRAPHIC_DATA] American Sign Language (AS…" at bounding box center [515, 182] width 269 height 11
click at [599, 227] on td at bounding box center [629, 222] width 70 height 19
click at [434, 188] on select "Acoli Afar Afrikaans Akan Akateko Albanian American Sign Language (ASL) Amharic…" at bounding box center [515, 182] width 269 height 11
click at [375, 227] on td "Change Languages" at bounding box center [348, 222] width 492 height 19
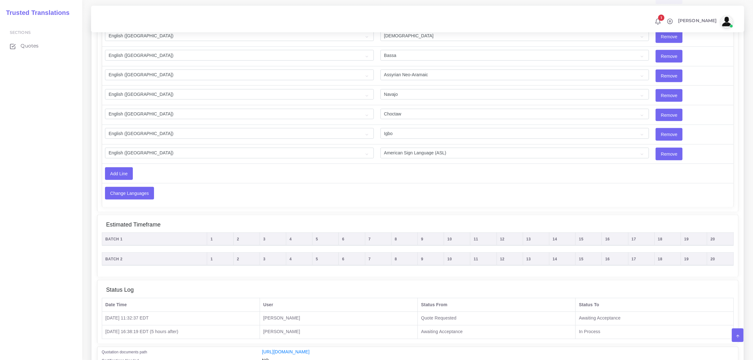
scroll to position [1208, 0]
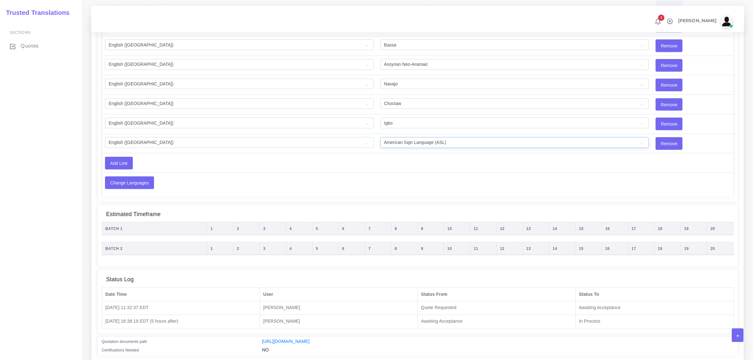
click at [383, 148] on select "Acoli Afar Afrikaans Akan Akateko [DEMOGRAPHIC_DATA] American Sign Language (AS…" at bounding box center [515, 142] width 269 height 11
select select "59"
click at [381, 143] on select "Acoli Afar Afrikaans Akan Akateko Albanian American Sign Language (ASL) Amharic…" at bounding box center [515, 142] width 269 height 11
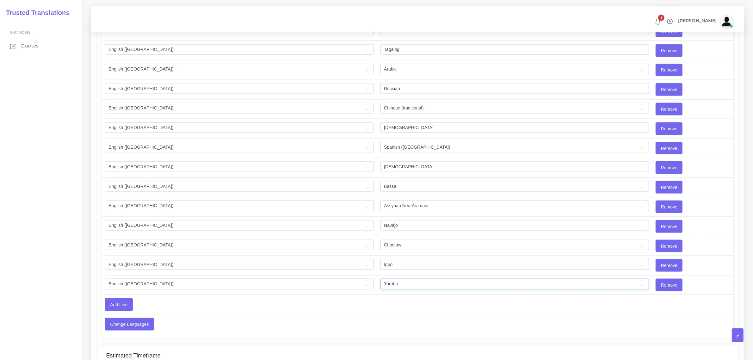
scroll to position [1089, 0]
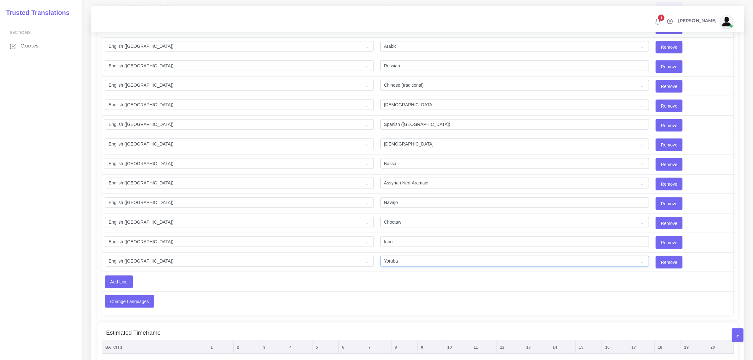
click at [388, 266] on select "Acoli Afar Afrikaans Akan Akateko Albanian American Sign Language (ASL) Amharic…" at bounding box center [515, 261] width 269 height 11
click at [383, 291] on td "Add Line" at bounding box center [318, 281] width 433 height 19
click at [117, 287] on input "Add Line" at bounding box center [118, 282] width 27 height 12
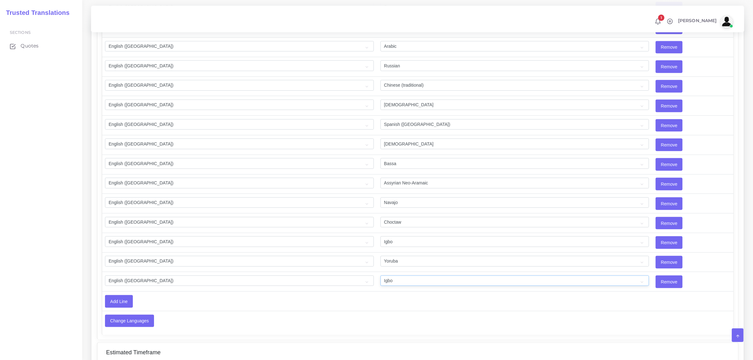
click at [381, 286] on select "Acoli Afar Afrikaans Akan Akateko Albanian American Sign Language (ASL) Amharic…" at bounding box center [515, 281] width 269 height 11
select select "40033"
click at [381, 282] on select "Acoli Afar Afrikaans Akan Akateko Albanian American Sign Language (ASL) Amharic…" at bounding box center [515, 281] width 269 height 11
click at [656, 267] on input "Remove" at bounding box center [669, 262] width 26 height 12
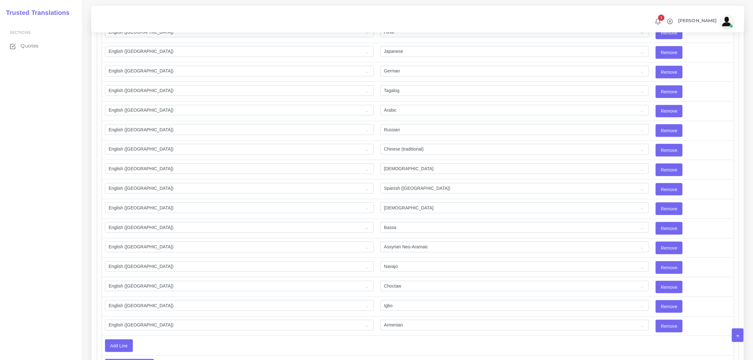
scroll to position [1050, 0]
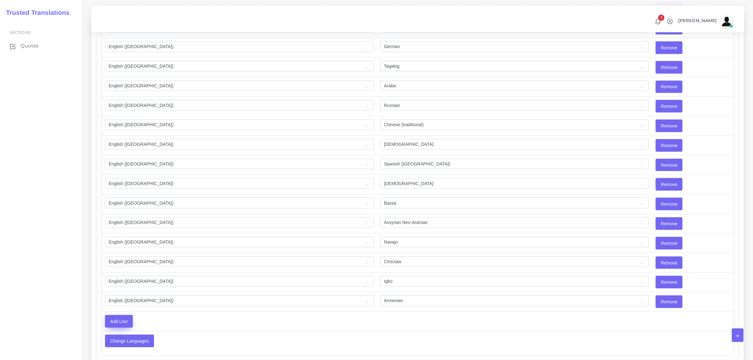
click at [123, 327] on input "Add Line" at bounding box center [118, 321] width 27 height 12
click at [383, 326] on select "Acoli Afar Afrikaans Akan Akateko Albanian American Sign Language (ASL) Amharic…" at bounding box center [515, 320] width 269 height 11
select select "40082"
click at [381, 321] on select "Acoli Afar Afrikaans Akan Akateko Albanian American Sign Language (ASL) Amharic…" at bounding box center [515, 320] width 269 height 11
click at [120, 345] on input "Add Line" at bounding box center [118, 341] width 27 height 12
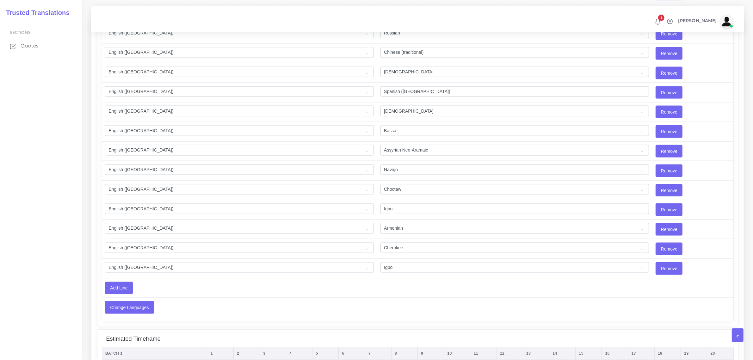
scroll to position [1129, 0]
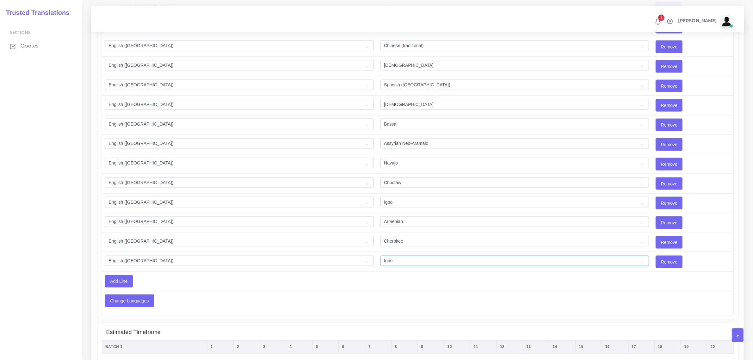
click at [382, 266] on select "Acoli Afar Afrikaans Akan Akateko Albanian American Sign Language (ASL) Amharic…" at bounding box center [515, 261] width 269 height 11
select select "53"
click at [381, 262] on select "Acoli Afar Afrikaans Akan Akateko Albanian American Sign Language (ASL) Amharic…" at bounding box center [515, 261] width 269 height 11
click at [121, 288] on input "Add Line" at bounding box center [118, 282] width 27 height 12
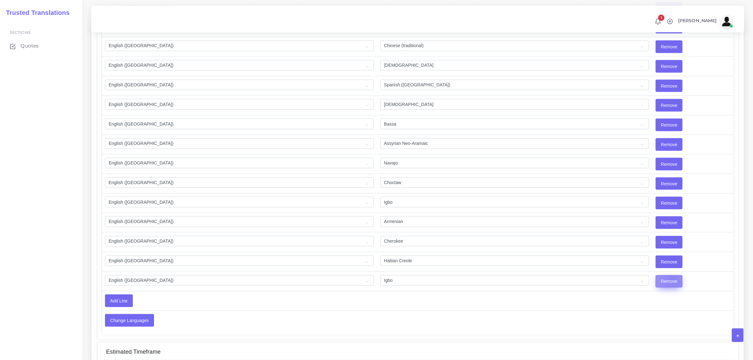
click at [656, 287] on input "Remove" at bounding box center [669, 282] width 26 height 12
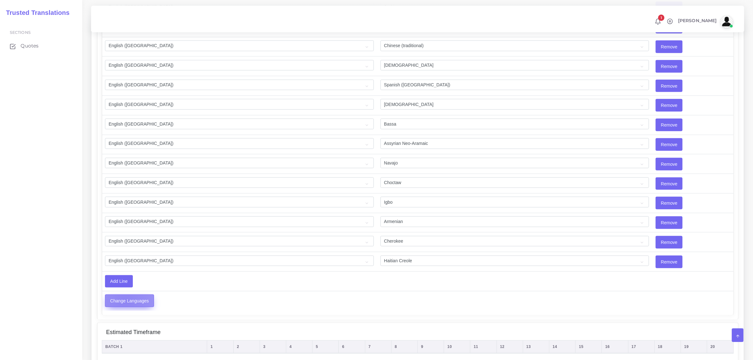
click at [125, 307] on input "Change Languages" at bounding box center [129, 301] width 48 height 12
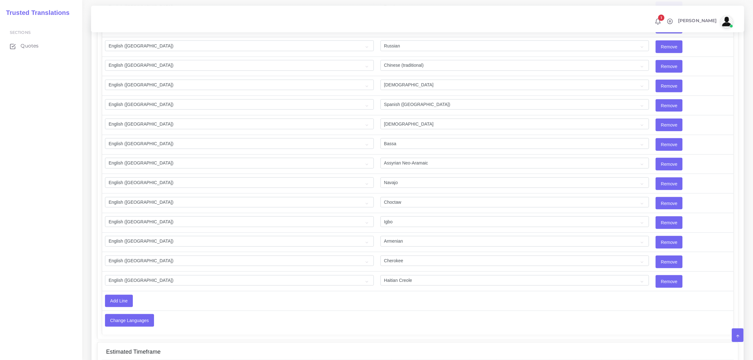
scroll to position [1147, 0]
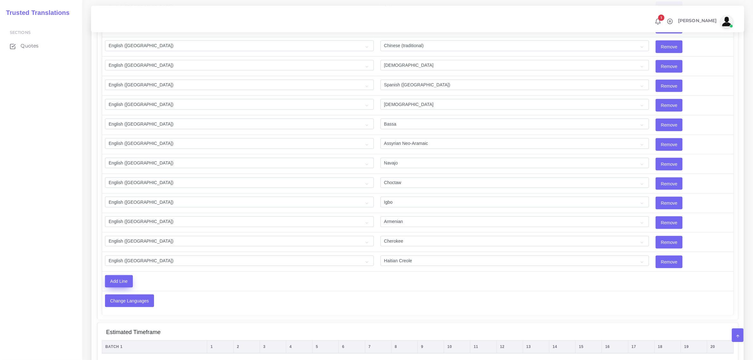
click at [119, 287] on input "Add Line" at bounding box center [118, 282] width 27 height 12
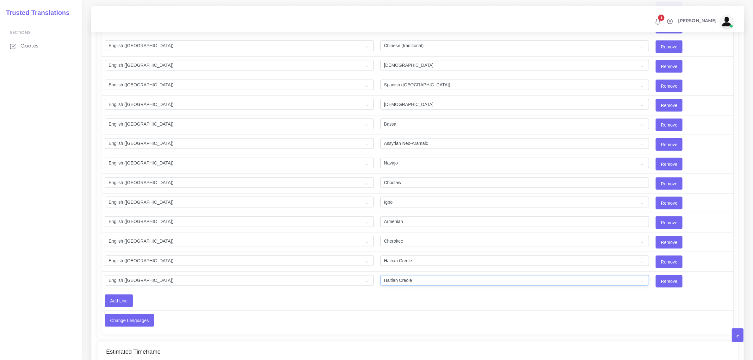
click at [392, 286] on select "Acoli Afar Afrikaans Akan Akateko Albanian American Sign Language (ASL) Amharic…" at bounding box center [515, 280] width 269 height 11
select select "35"
click at [381, 282] on select "Acoli Afar Afrikaans Akan Akateko Albanian American Sign Language (ASL) Amharic…" at bounding box center [515, 280] width 269 height 11
click at [130, 326] on input "Change Languages" at bounding box center [129, 320] width 48 height 12
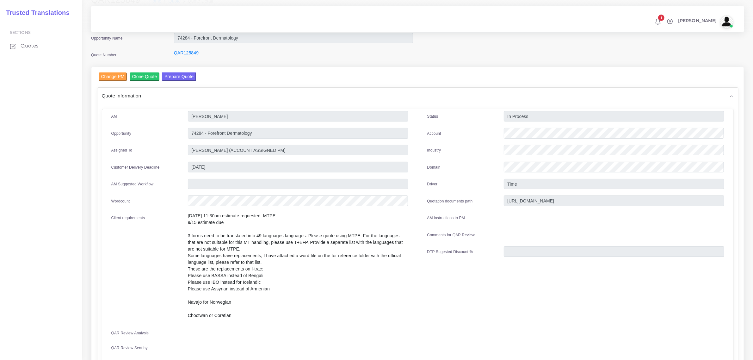
scroll to position [40, 0]
click at [177, 77] on button "Prepare Quote" at bounding box center [179, 77] width 34 height 9
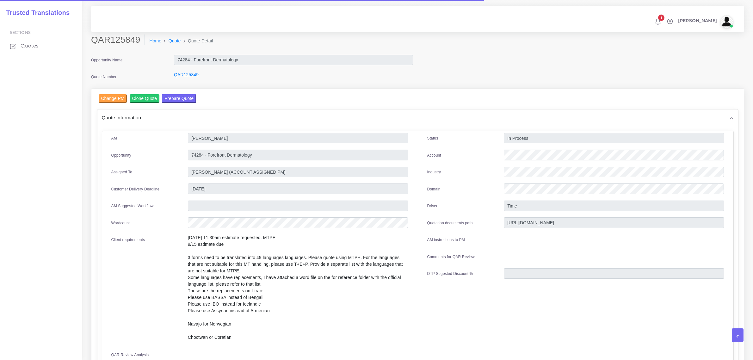
scroll to position [1149, 0]
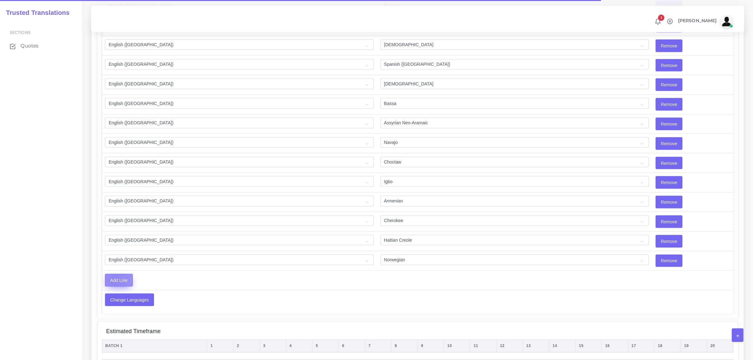
click at [115, 286] on input "Add Line" at bounding box center [118, 280] width 27 height 12
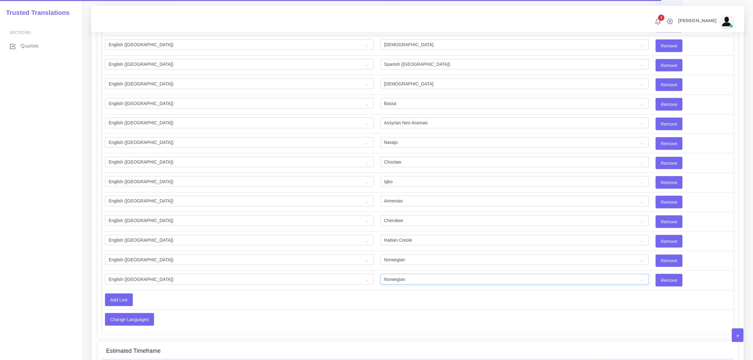
click at [389, 283] on select "Acoli Afar Afrikaans Akan Akateko [DEMOGRAPHIC_DATA] American Sign Language (AS…" at bounding box center [515, 279] width 269 height 11
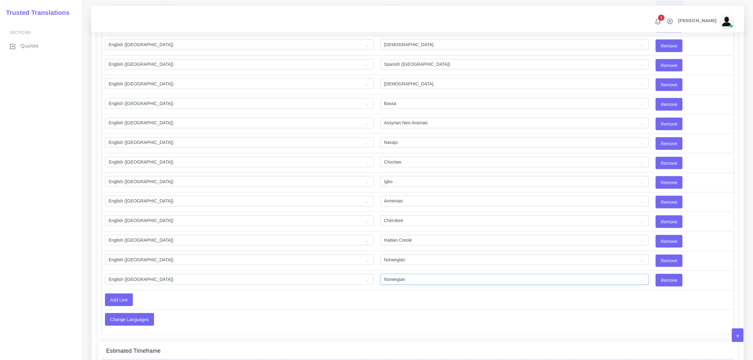
select select "17"
click at [381, 281] on select "Acoli Afar Afrikaans Akan Akateko [DEMOGRAPHIC_DATA] American Sign Language (AS…" at bounding box center [515, 279] width 269 height 11
click at [120, 306] on input "Add Line" at bounding box center [118, 300] width 27 height 12
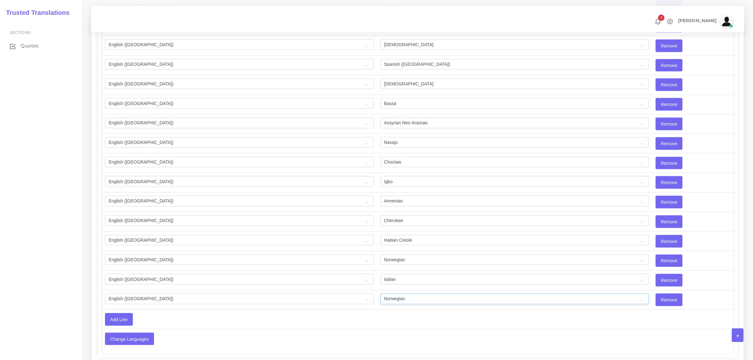
click at [390, 304] on select "Acoli Afar Afrikaans Akan Akateko [DEMOGRAPHIC_DATA] American Sign Language (AS…" at bounding box center [515, 299] width 269 height 11
select select "25"
click at [381, 301] on select "Acoli Afar Afrikaans Akan Akateko [DEMOGRAPHIC_DATA] American Sign Language (AS…" at bounding box center [515, 299] width 269 height 11
click at [518, 329] on td "Add Line" at bounding box center [318, 319] width 433 height 19
click at [131, 345] on input "Change Languages" at bounding box center [129, 339] width 48 height 12
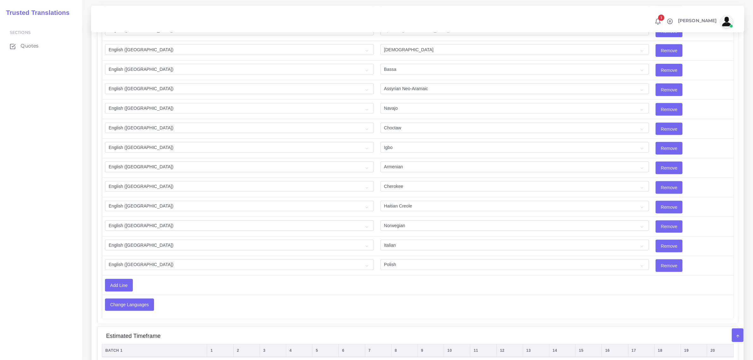
scroll to position [1265, 0]
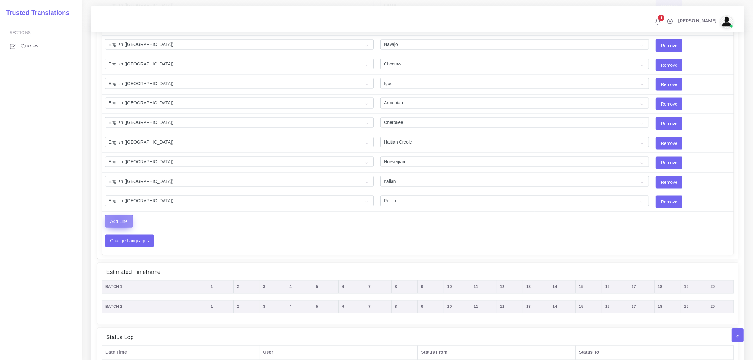
click at [118, 227] on input "Add Line" at bounding box center [118, 221] width 27 height 12
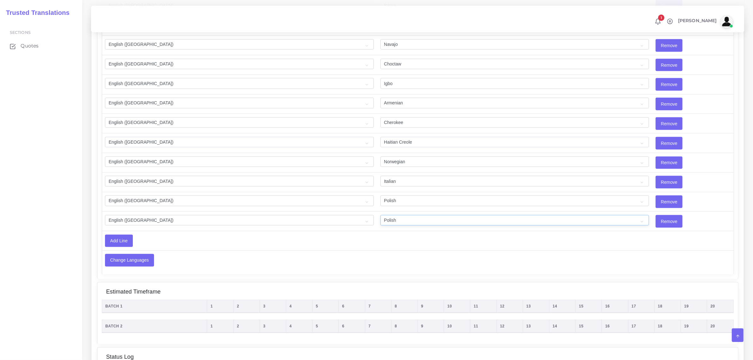
click at [407, 226] on select "Acoli Afar Afrikaans Akan Akateko Albanian American Sign Language (ASL) Amharic…" at bounding box center [515, 220] width 269 height 11
click at [389, 263] on td "Change Languages" at bounding box center [348, 260] width 492 height 19
click at [656, 227] on input "Remove" at bounding box center [669, 221] width 26 height 12
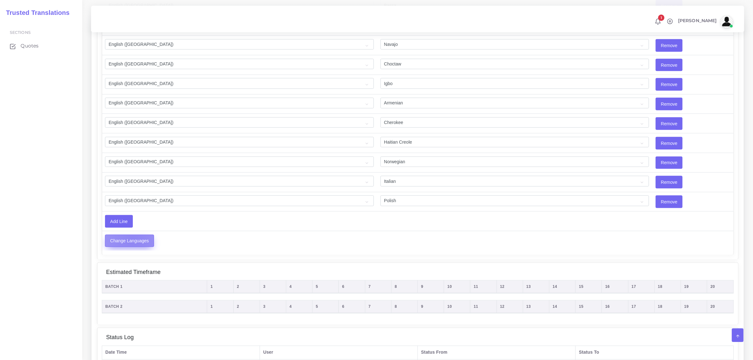
click at [133, 247] on input "Change Languages" at bounding box center [129, 241] width 48 height 12
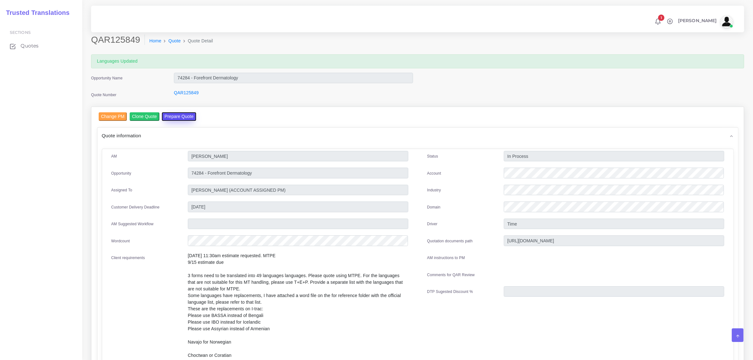
click at [179, 116] on button "Prepare Quote" at bounding box center [179, 116] width 34 height 9
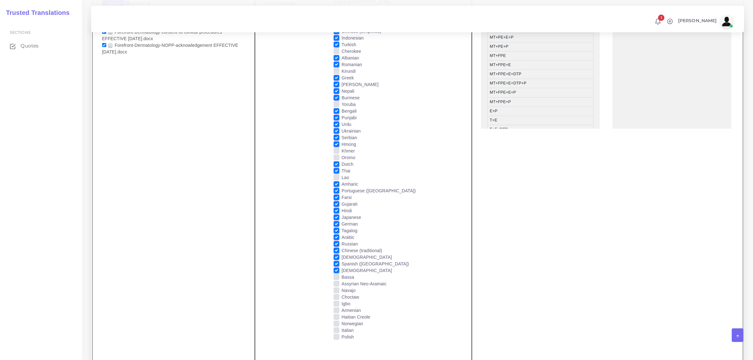
scroll to position [633, 0]
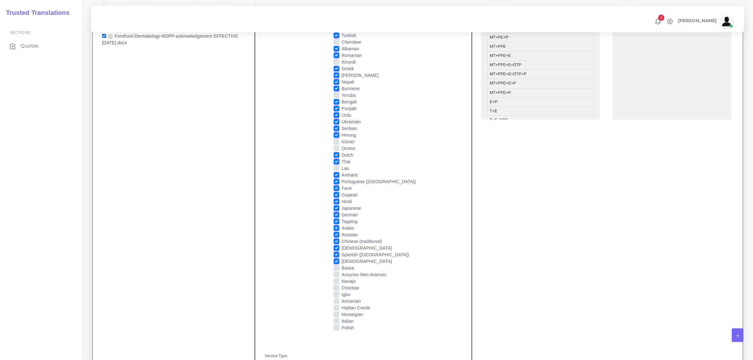
click at [342, 319] on label "Italian" at bounding box center [348, 321] width 12 height 7
click at [335, 319] on input "Italian" at bounding box center [337, 321] width 6 height 6
checkbox input "true"
click at [342, 326] on label "Polish" at bounding box center [348, 328] width 12 height 7
click at [336, 326] on input "Polish" at bounding box center [337, 328] width 6 height 6
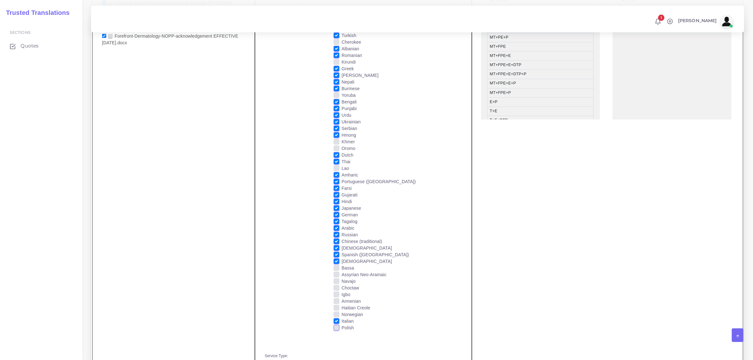
checkbox input "true"
click at [342, 313] on label "Norwegian" at bounding box center [353, 314] width 22 height 7
click at [336, 313] on input "Norwegian" at bounding box center [337, 314] width 6 height 6
checkbox input "true"
click at [342, 305] on label "Haitian Creole" at bounding box center [356, 308] width 29 height 7
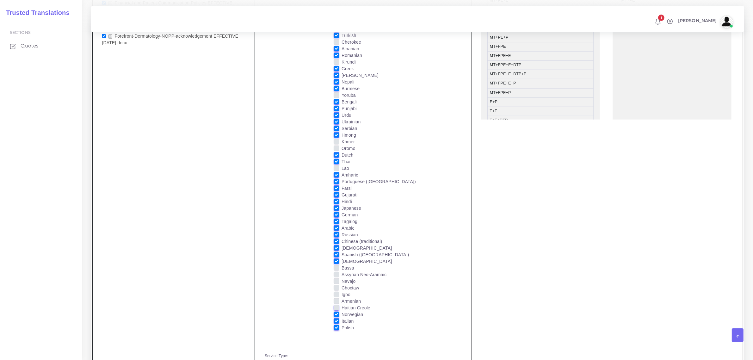
click at [336, 305] on input "Haitian Creole" at bounding box center [337, 308] width 6 height 6
checkbox input "true"
click at [342, 301] on label "Armenian" at bounding box center [351, 301] width 19 height 7
click at [336, 301] on input "Armenian" at bounding box center [337, 301] width 6 height 6
checkbox input "true"
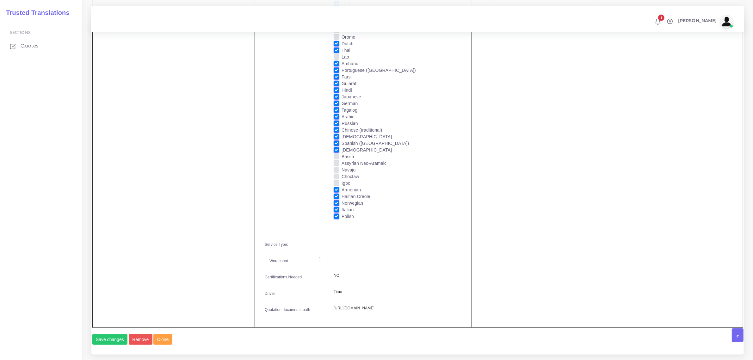
scroll to position [751, 0]
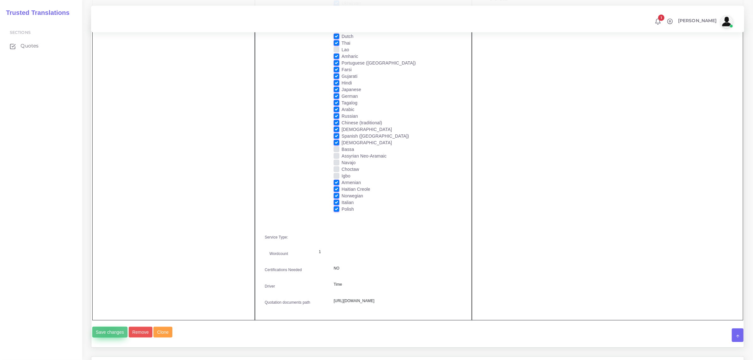
click at [108, 338] on button "Save changes" at bounding box center [109, 332] width 35 height 11
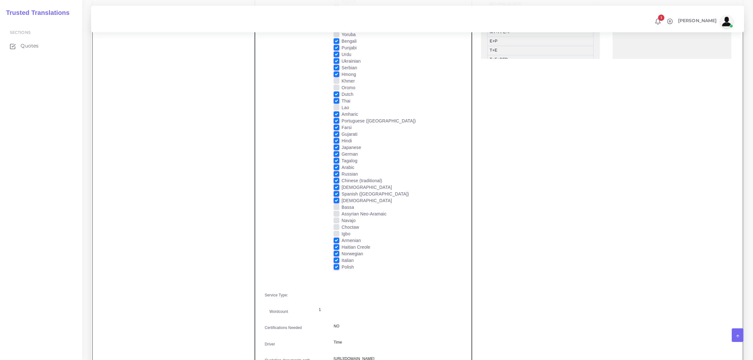
scroll to position [633, 0]
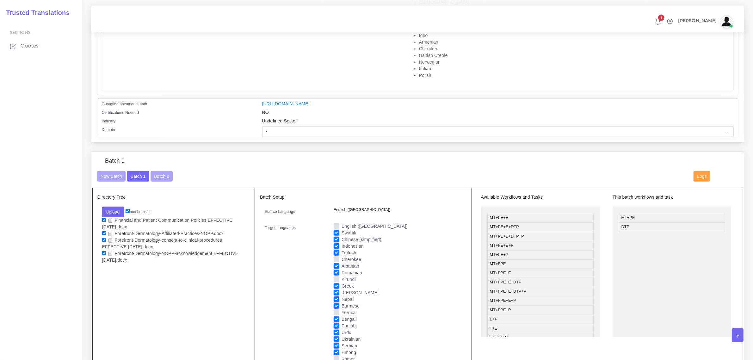
scroll to position [435, 0]
click at [159, 173] on button "Batch 2" at bounding box center [162, 175] width 22 height 11
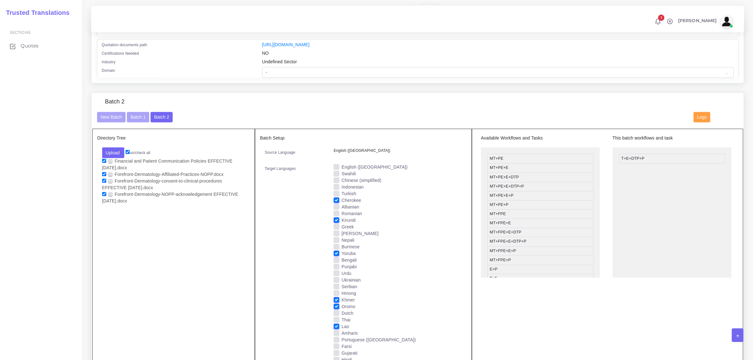
scroll to position [356, 0]
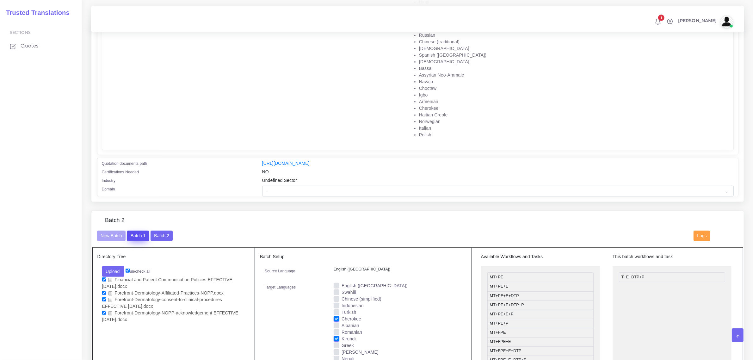
click at [138, 234] on button "Batch 1" at bounding box center [138, 236] width 22 height 11
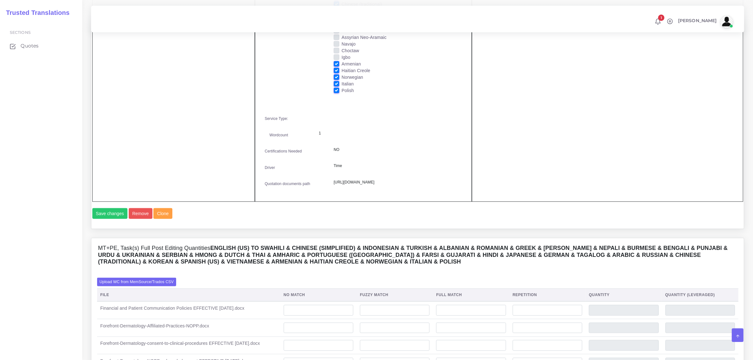
scroll to position [1068, 0]
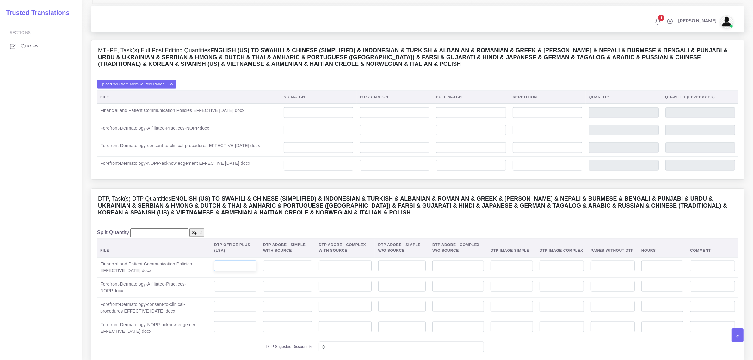
click at [238, 271] on input "number" at bounding box center [235, 266] width 42 height 11
type input "1"
click at [246, 292] on input "number" at bounding box center [235, 286] width 42 height 11
type input "4"
click at [241, 312] on input "number" at bounding box center [235, 306] width 42 height 11
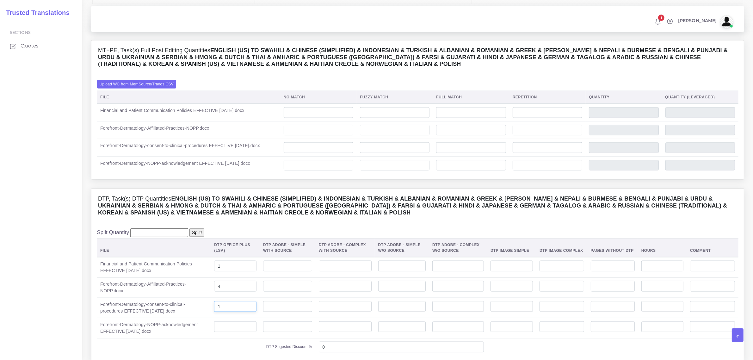
type input "1"
click at [240, 332] on input "number" at bounding box center [235, 326] width 42 height 11
type input "1"
click at [322, 118] on input "number" at bounding box center [319, 112] width 70 height 11
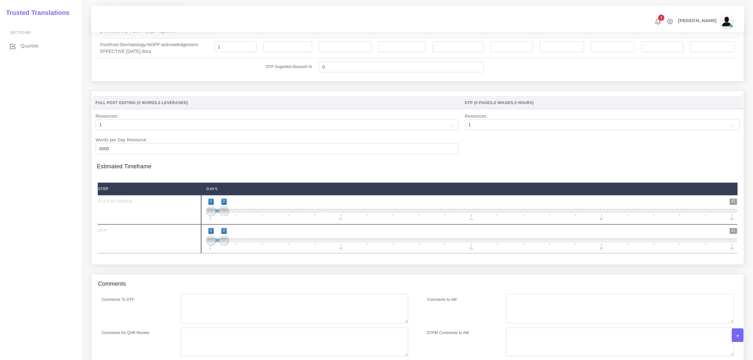
scroll to position [1419, 0]
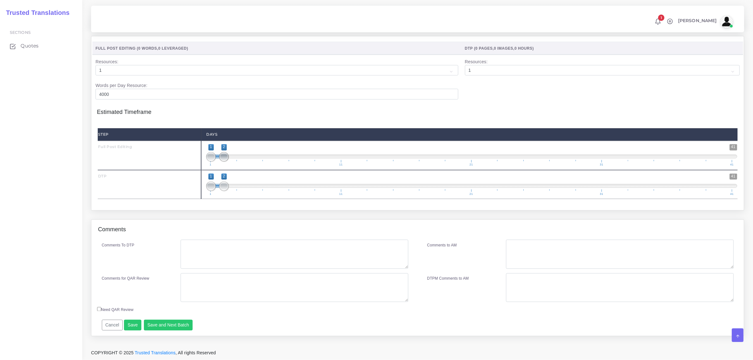
type input "0"
type input "1;3"
drag, startPoint x: 225, startPoint y: 158, endPoint x: 233, endPoint y: 158, distance: 8.9
click at [233, 158] on span at bounding box center [237, 156] width 9 height 9
drag, startPoint x: 222, startPoint y: 185, endPoint x: 313, endPoint y: 184, distance: 90.8
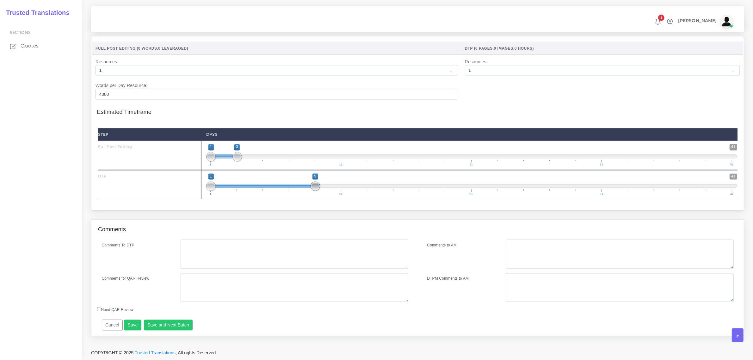
click at [313, 184] on span at bounding box center [315, 186] width 9 height 9
drag, startPoint x: 211, startPoint y: 185, endPoint x: 329, endPoint y: 190, distance: 118.7
click at [329, 190] on span "1 41 9 9 9 — 9 1 11 21 31 41" at bounding box center [471, 185] width 531 height 22
drag, startPoint x: 315, startPoint y: 187, endPoint x: 327, endPoint y: 187, distance: 12.7
click at [340, 190] on span "1 41 9 9 9 — 9 1 11 21 31 41" at bounding box center [471, 185] width 531 height 22
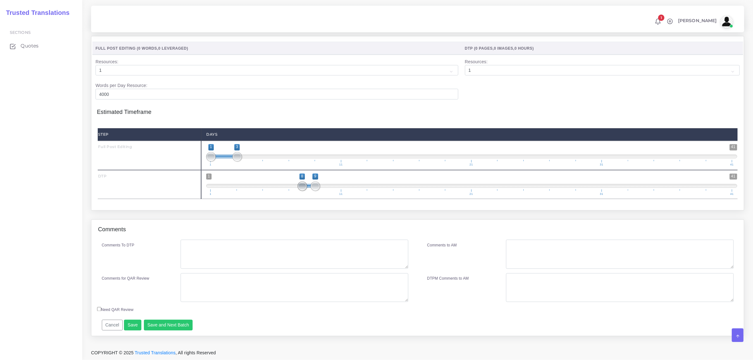
drag, startPoint x: 314, startPoint y: 185, endPoint x: 296, endPoint y: 185, distance: 17.7
click at [295, 185] on span "1 41 8 9 8 — 9 1 11 21 31 41" at bounding box center [471, 185] width 531 height 22
drag, startPoint x: 313, startPoint y: 184, endPoint x: 347, endPoint y: 189, distance: 33.8
click at [347, 189] on span "1 41 7 12 7 — 12 1 11 21 31 41" at bounding box center [471, 185] width 531 height 22
type input "12;12"
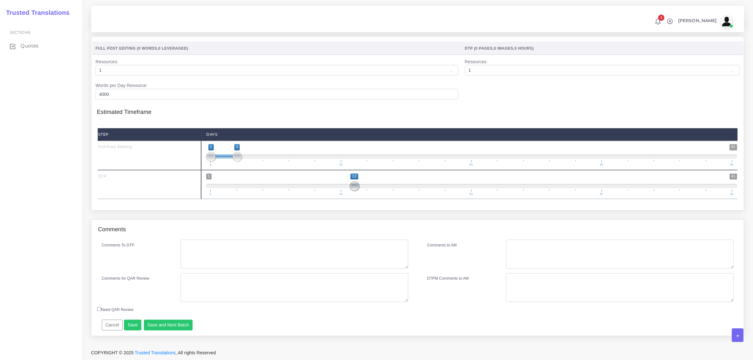
drag, startPoint x: 290, startPoint y: 187, endPoint x: 372, endPoint y: 190, distance: 81.7
click at [372, 190] on span "1 41 12 12 12 — 12 1 11 21 31 41" at bounding box center [471, 185] width 531 height 22
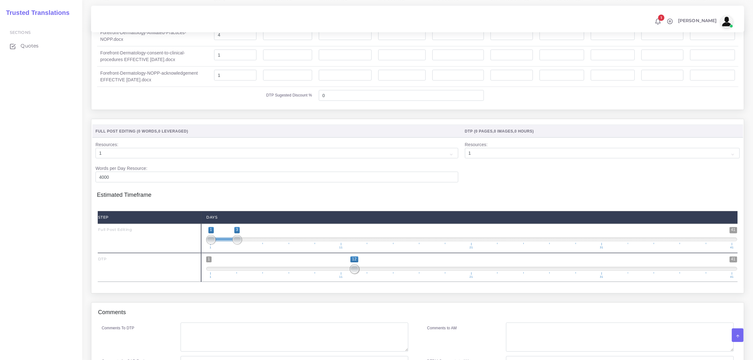
scroll to position [1340, 0]
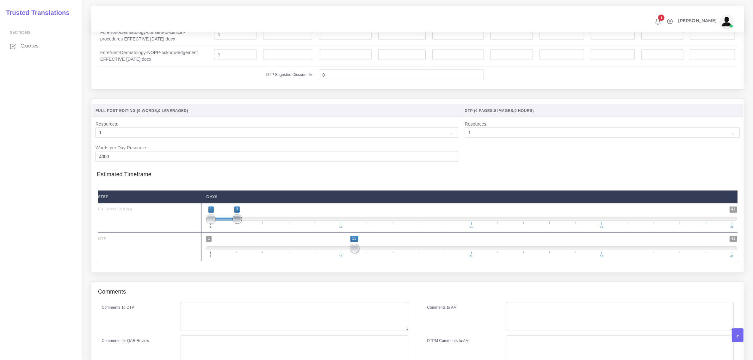
type input "1;4"
drag, startPoint x: 234, startPoint y: 237, endPoint x: 245, endPoint y: 238, distance: 10.4
click at [245, 229] on span "1 41 1 4 1 — 4 1 11 21 31 41" at bounding box center [471, 218] width 531 height 22
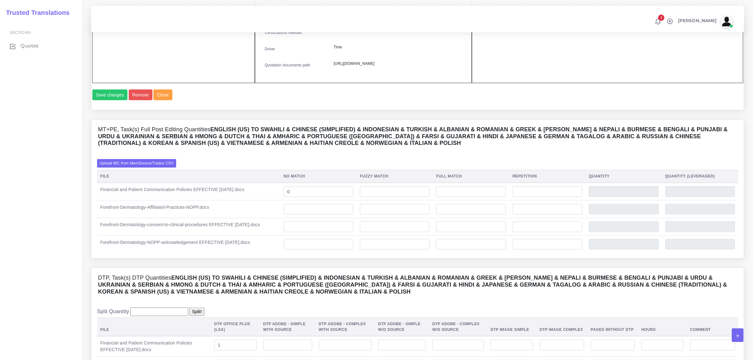
scroll to position [984, 0]
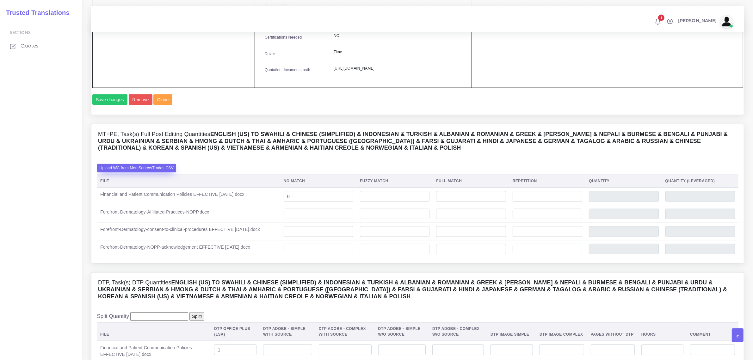
click at [164, 172] on label "Upload WC from MemSource/Trados CSV" at bounding box center [136, 168] width 79 height 9
click at [0, 0] on input "Upload WC from MemSource/Trados CSV" at bounding box center [0, 0] width 0 height 0
click at [166, 172] on label "Upload WC from MemSource/Trados CSV" at bounding box center [136, 168] width 79 height 9
click at [0, 0] on input "Upload WC from MemSource/Trados CSV" at bounding box center [0, 0] width 0 height 0
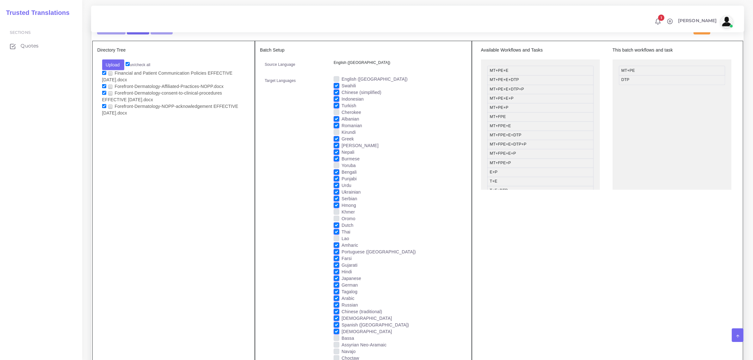
scroll to position [549, 0]
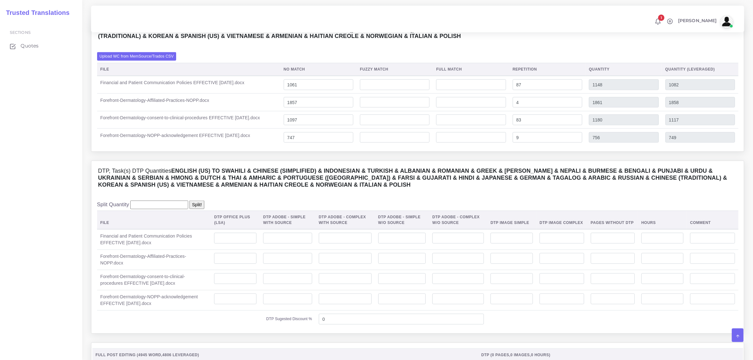
scroll to position [1147, 0]
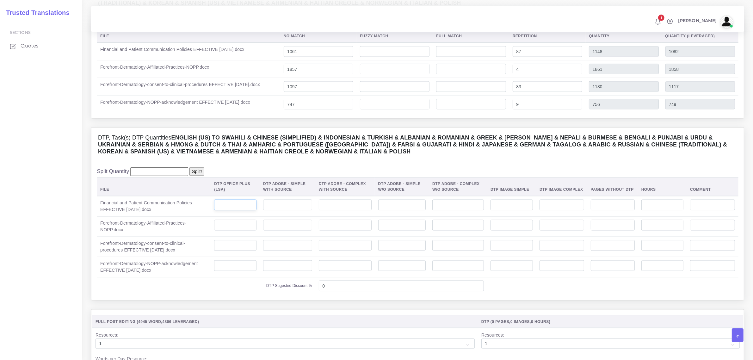
click at [239, 210] on input "number" at bounding box center [235, 205] width 42 height 11
type input "1"
click at [257, 231] on input "number" at bounding box center [235, 225] width 42 height 11
type input "4"
click at [229, 251] on input "number" at bounding box center [235, 245] width 42 height 11
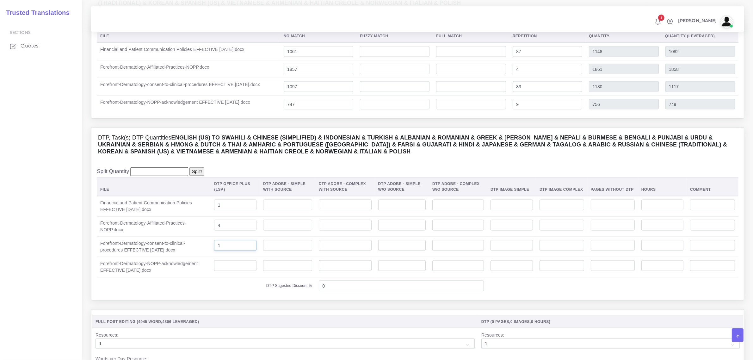
type input "1"
click at [235, 271] on input "number" at bounding box center [235, 265] width 42 height 11
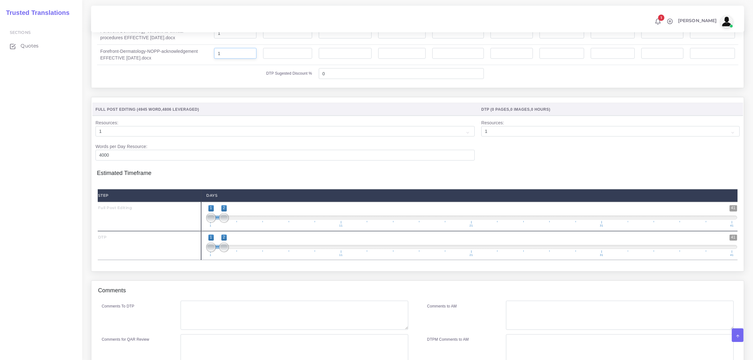
scroll to position [1437, 0]
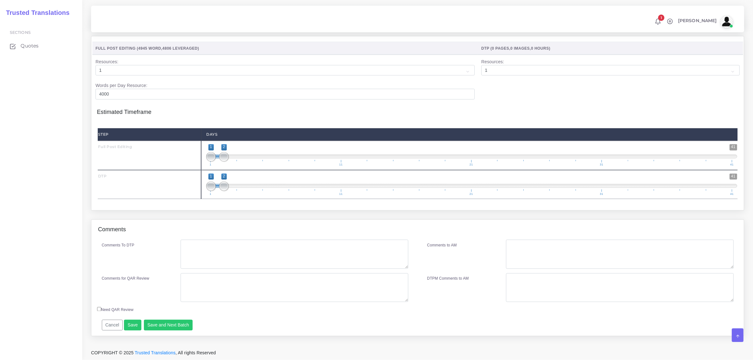
type input "1"
click at [202, 240] on textarea "Comments To DTP" at bounding box center [294, 254] width 227 height 29
type textarea "no specific instructions"
click at [171, 288] on button "Save and Next Batch" at bounding box center [168, 325] width 49 height 11
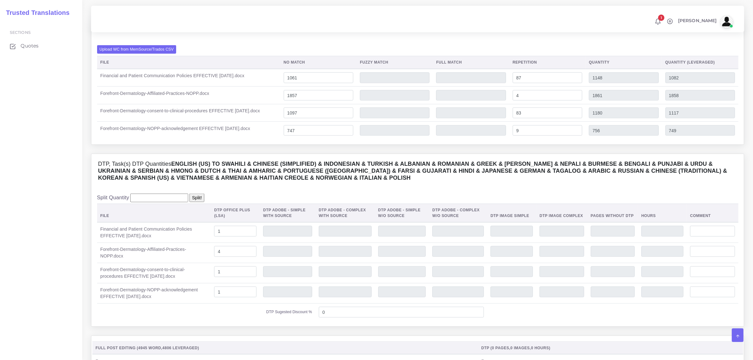
scroll to position [1081, 0]
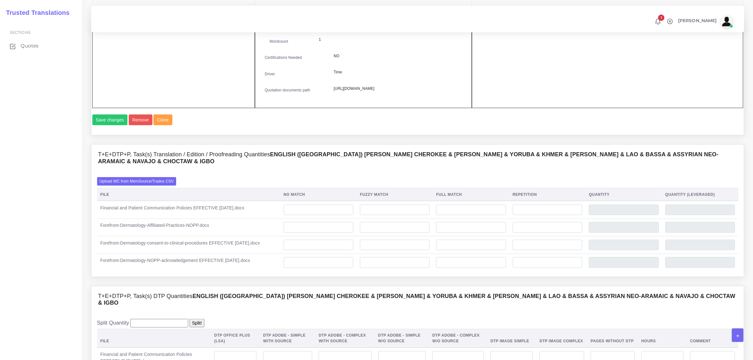
scroll to position [989, 0]
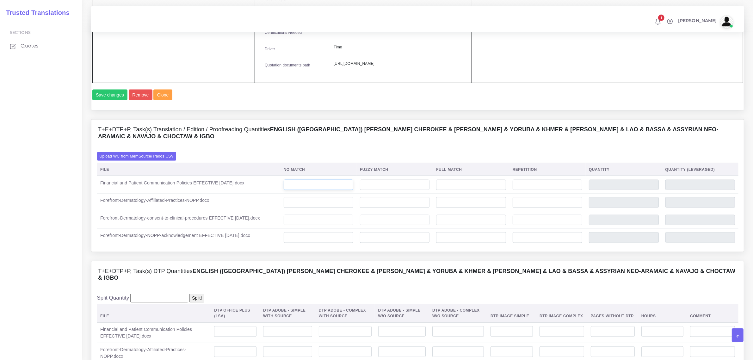
click at [336, 190] on input "number" at bounding box center [319, 185] width 70 height 11
click at [308, 190] on input "0" at bounding box center [319, 185] width 70 height 11
type input "1061"
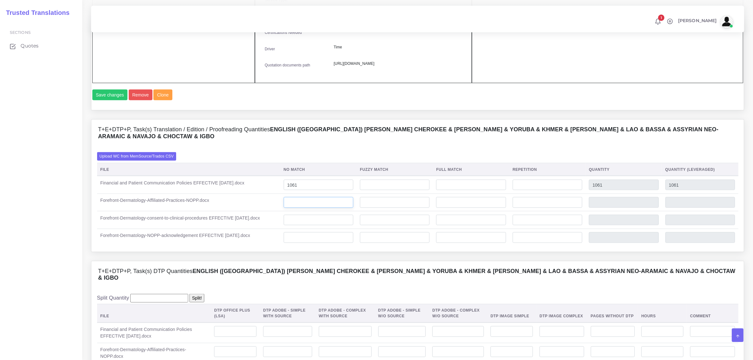
click at [337, 208] on input "number" at bounding box center [319, 202] width 70 height 11
type input "1857"
click at [331, 226] on input "number" at bounding box center [319, 220] width 70 height 11
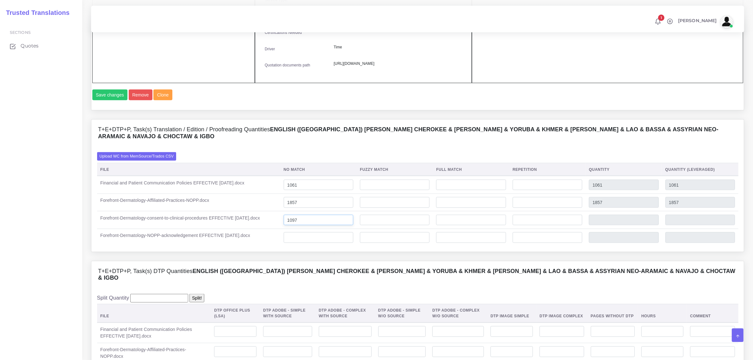
type input "1097"
click at [301, 243] on input "number" at bounding box center [319, 237] width 70 height 11
type input "747"
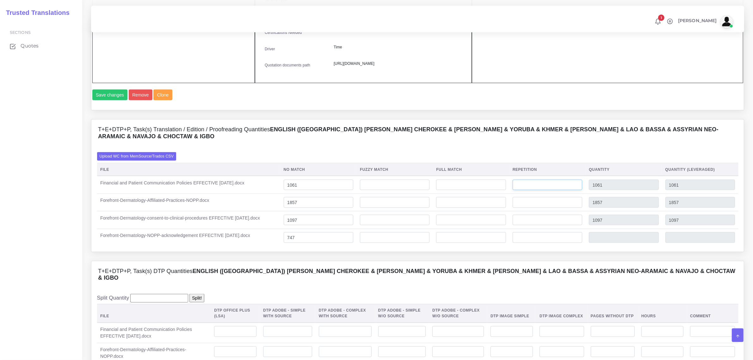
type input "747"
click at [545, 190] on input "number" at bounding box center [548, 185] width 70 height 11
type input "87"
type input "1148"
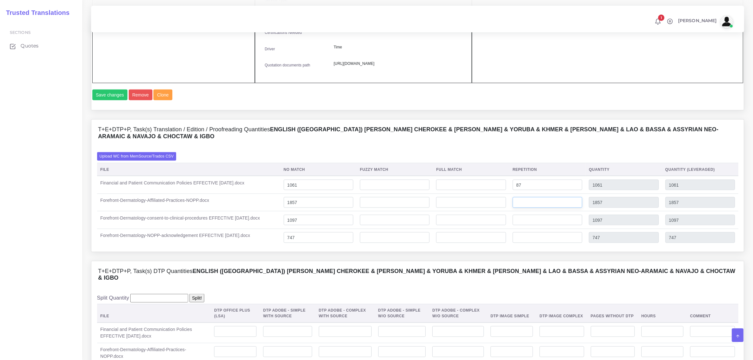
type input "1082"
click at [549, 208] on input "number" at bounding box center [548, 202] width 70 height 11
type input "4"
type input "1861"
type input "1858"
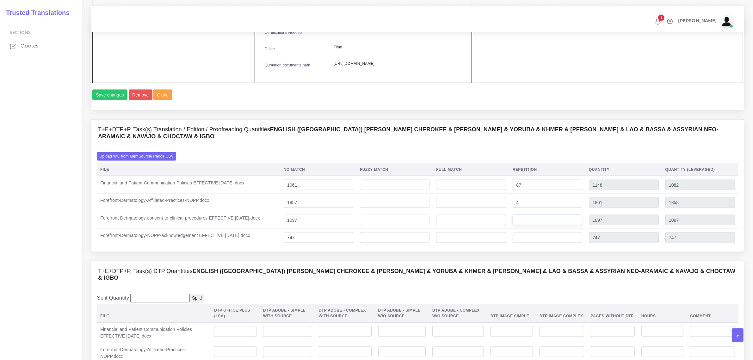
click at [535, 226] on input "number" at bounding box center [548, 220] width 70 height 11
type input "83"
type input "1180"
type input "1117"
click at [551, 243] on input "number" at bounding box center [548, 237] width 70 height 11
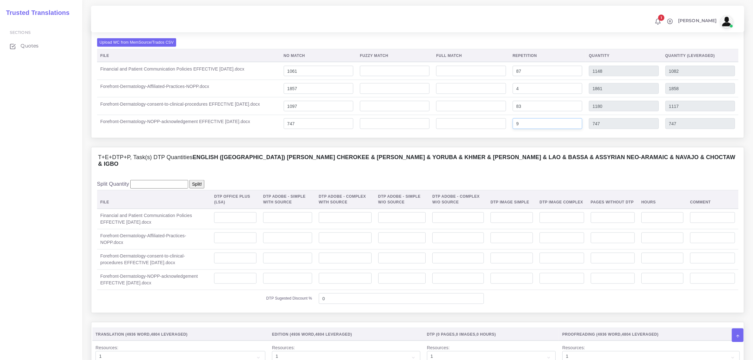
scroll to position [1107, 0]
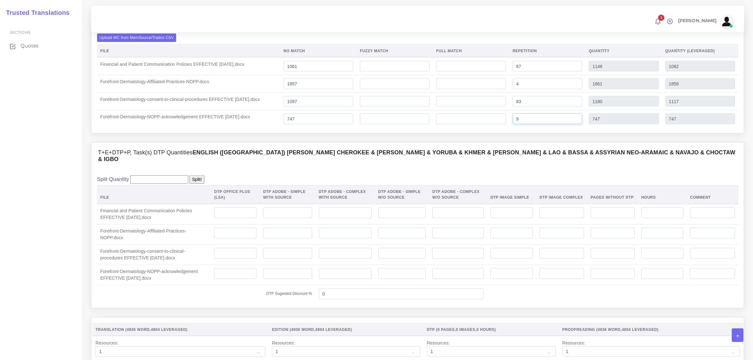
type input "9"
type input "756"
type input "749"
click at [241, 218] on input "number" at bounding box center [235, 213] width 42 height 11
type input "1"
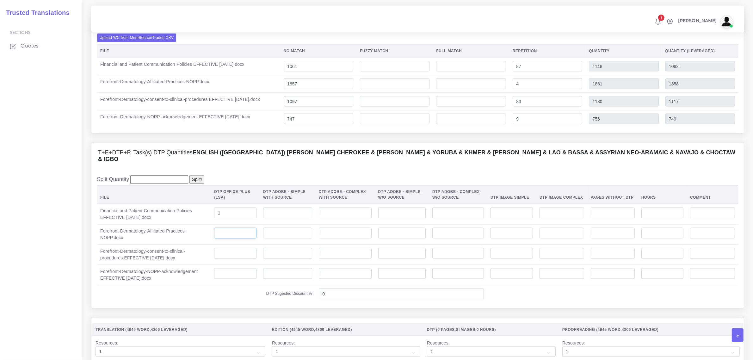
click at [225, 239] on input "number" at bounding box center [235, 233] width 42 height 11
type input "4"
click at [239, 261] on td at bounding box center [235, 255] width 49 height 20
click at [239, 257] on input "number" at bounding box center [235, 253] width 42 height 11
type input "1"
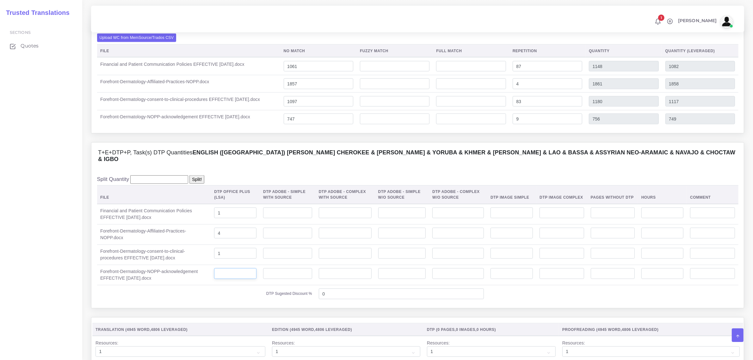
click at [233, 277] on input "number" at bounding box center [235, 273] width 42 height 11
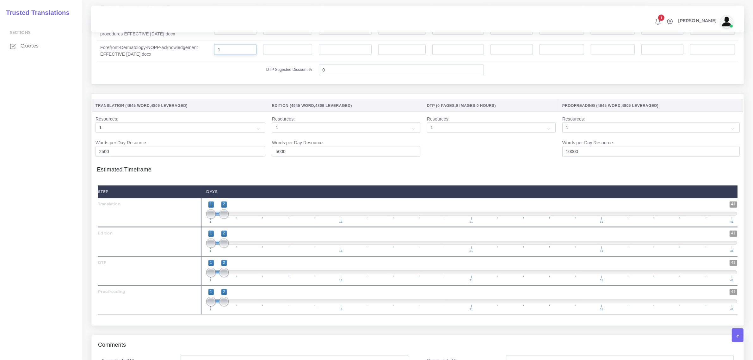
scroll to position [1345, 0]
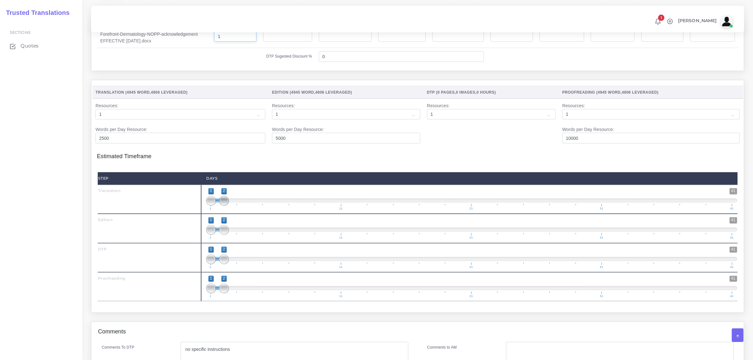
type input "1"
drag, startPoint x: 223, startPoint y: 205, endPoint x: 215, endPoint y: 203, distance: 8.1
click at [215, 203] on span at bounding box center [210, 200] width 9 height 9
type input "1;3"
drag, startPoint x: 211, startPoint y: 203, endPoint x: 232, endPoint y: 203, distance: 21.2
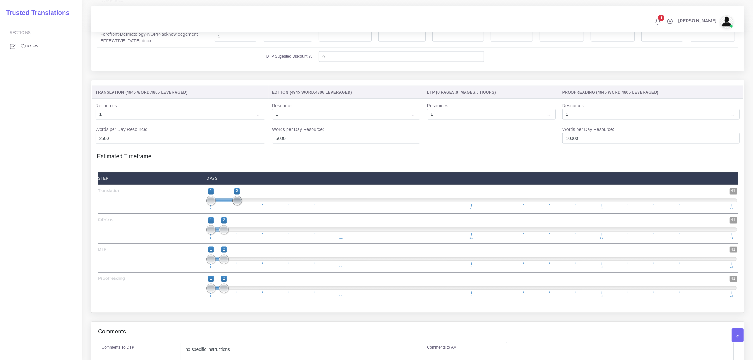
click at [232, 203] on span "1 41 1 3 1 — 3 1 11 21 31 41" at bounding box center [471, 199] width 531 height 22
drag, startPoint x: 225, startPoint y: 230, endPoint x: 275, endPoint y: 230, distance: 50.3
click at [275, 230] on span at bounding box center [275, 229] width 9 height 9
type input "4;6"
drag, startPoint x: 209, startPoint y: 230, endPoint x: 245, endPoint y: 225, distance: 36.7
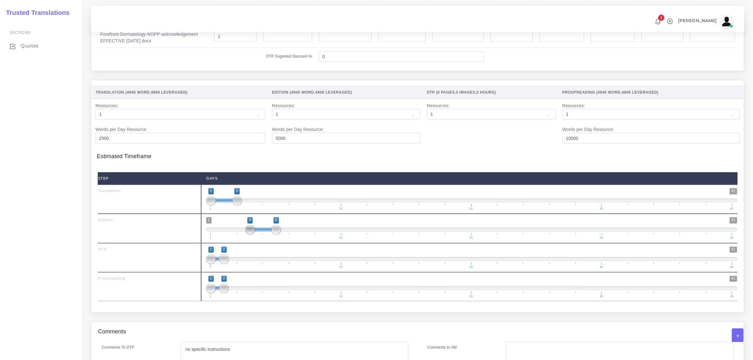
click at [245, 225] on span "1 41 4 6 4 — 6 1 11 21 31 41" at bounding box center [471, 228] width 531 height 22
drag, startPoint x: 223, startPoint y: 260, endPoint x: 247, endPoint y: 262, distance: 24.4
click at [291, 257] on span "1 41 1 7 1 — 7 1 11 21 31 41" at bounding box center [471, 258] width 531 height 22
drag, startPoint x: 290, startPoint y: 260, endPoint x: 328, endPoint y: 260, distance: 38.3
click at [328, 260] on span at bounding box center [328, 259] width 9 height 9
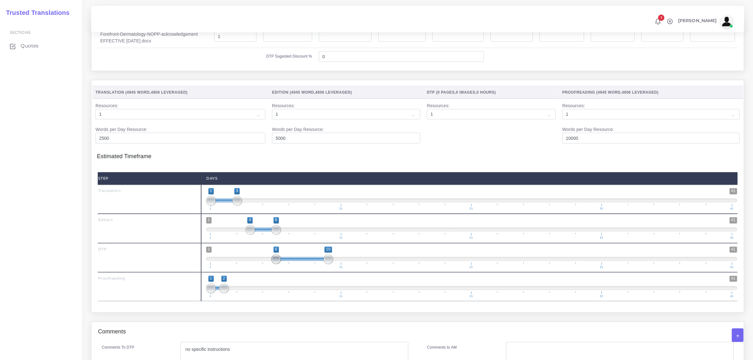
type input "7;10"
drag, startPoint x: 209, startPoint y: 264, endPoint x: 284, endPoint y: 263, distance: 75.3
click at [284, 263] on span "1 41 7 10 7 — 10 1 11 21 31 41" at bounding box center [471, 258] width 531 height 22
drag, startPoint x: 222, startPoint y: 288, endPoint x: 408, endPoint y: 289, distance: 185.7
click at [408, 289] on span at bounding box center [406, 288] width 9 height 9
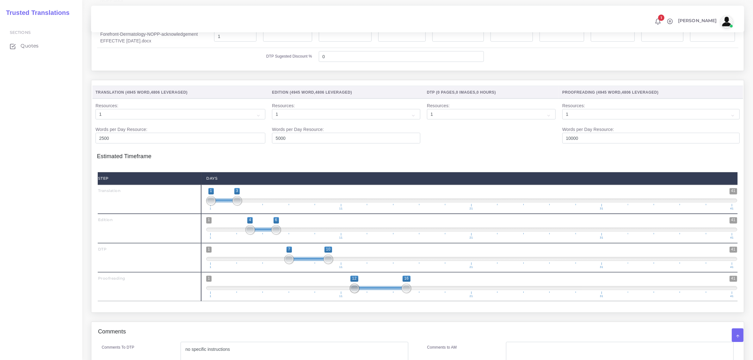
drag, startPoint x: 208, startPoint y: 292, endPoint x: 345, endPoint y: 299, distance: 137.8
click at [345, 298] on span "1 41 12 16 12 — 16 1 11 21 31 41" at bounding box center [471, 287] width 531 height 22
type input "12;18"
drag, startPoint x: 408, startPoint y: 291, endPoint x: 432, endPoint y: 296, distance: 24.6
click at [432, 296] on span "1 41 12 18 12 — 18 1 11 21 31 41" at bounding box center [471, 287] width 531 height 22
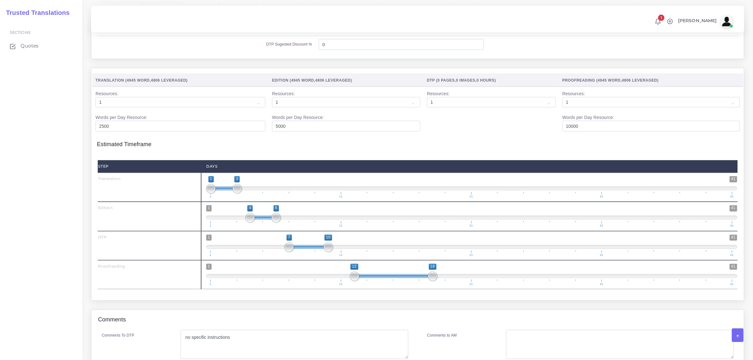
scroll to position [1450, 0]
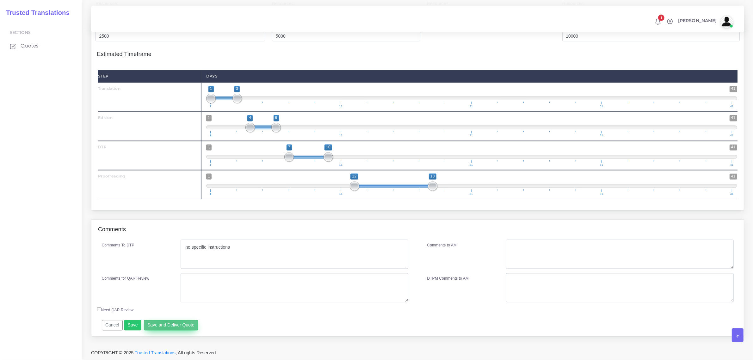
click at [167, 323] on button "Save and Deliver Quote" at bounding box center [171, 325] width 54 height 11
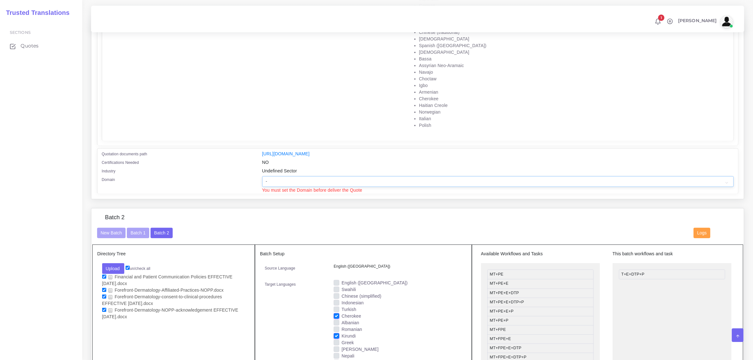
click at [301, 181] on select "- Advertising and Media Agriculture, Forestry and Fishing Architecture, Buildin…" at bounding box center [498, 181] width 472 height 11
select select "Healthcare and Health Sciences"
click at [262, 176] on select "- Advertising and Media Agriculture, Forestry and Fishing Architecture, Buildin…" at bounding box center [498, 181] width 472 height 11
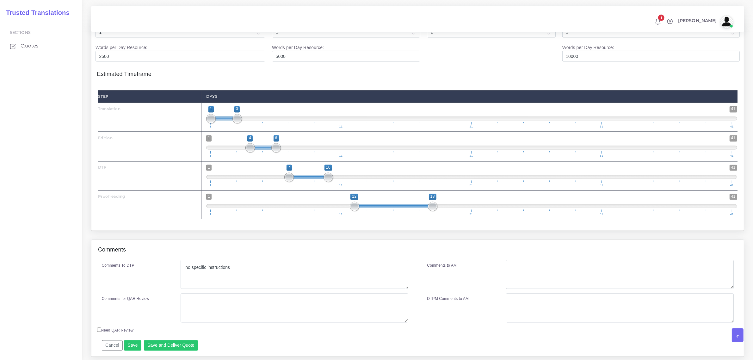
scroll to position [1457, 0]
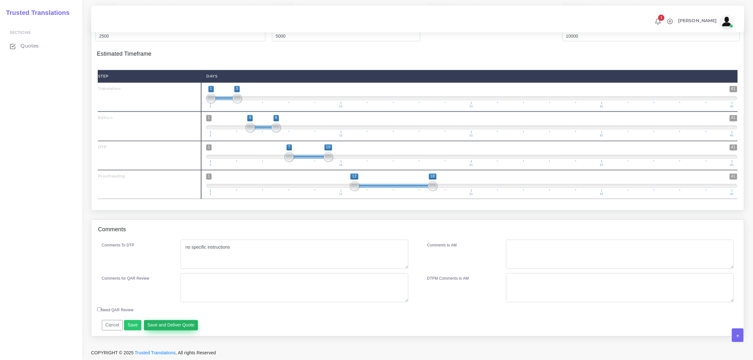
click at [175, 322] on button "Save and Deliver Quote" at bounding box center [171, 325] width 54 height 11
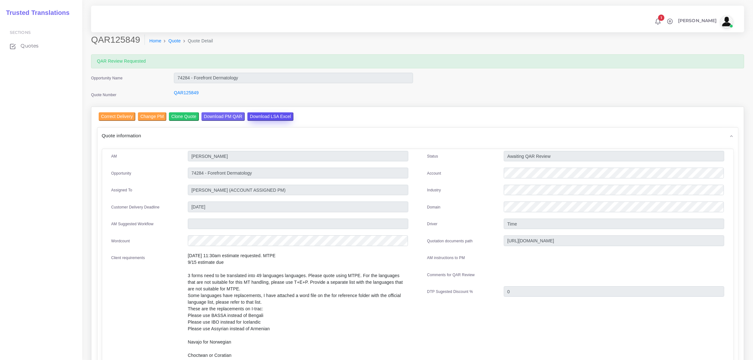
click at [274, 116] on input "Download LSA Excel" at bounding box center [270, 116] width 46 height 9
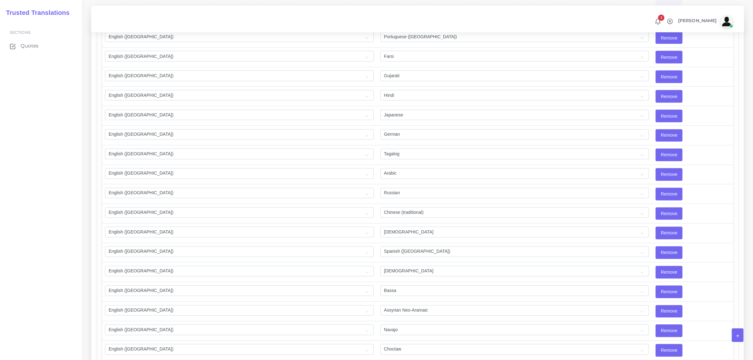
scroll to position [1384, 0]
click at [28, 46] on span "Quotes" at bounding box center [31, 45] width 18 height 7
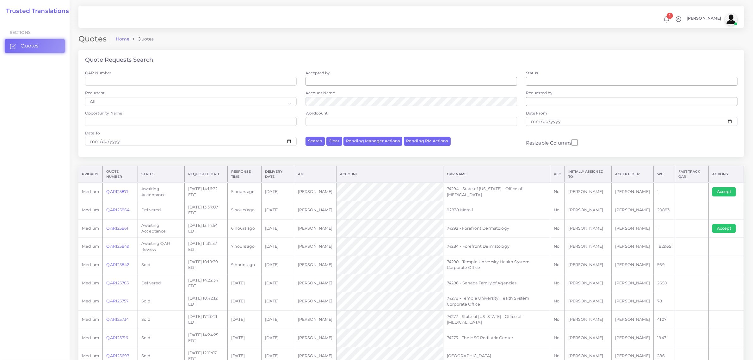
click at [119, 191] on link "QAR125871" at bounding box center [117, 191] width 22 height 5
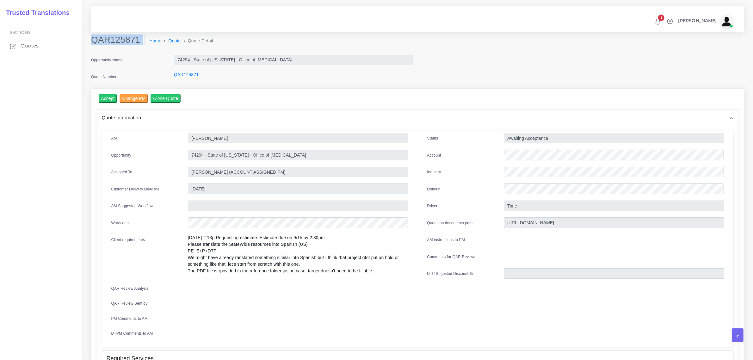
drag, startPoint x: 93, startPoint y: 40, endPoint x: 132, endPoint y: 47, distance: 40.0
click at [132, 47] on div "QAR125871 Home Quote Quote Detail" at bounding box center [334, 43] width 497 height 18
copy div "QAR125871"
click at [109, 97] on input "Accept" at bounding box center [108, 98] width 19 height 9
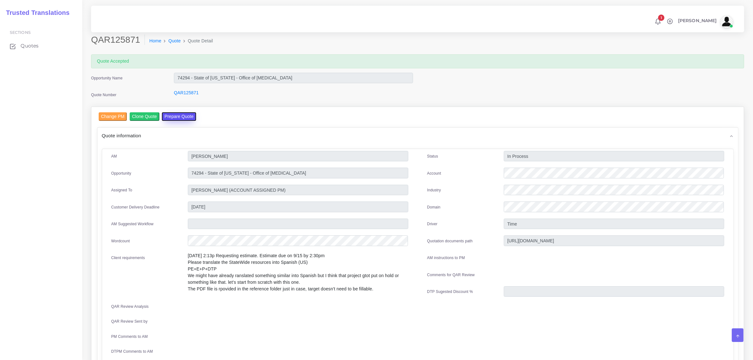
click at [180, 116] on button "Prepare Quote" at bounding box center [179, 116] width 34 height 9
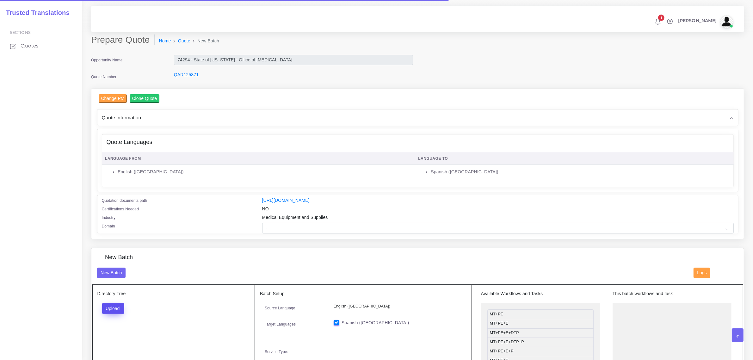
click at [113, 307] on button "Upload" at bounding box center [113, 308] width 22 height 11
click at [122, 329] on label "Files" at bounding box center [125, 332] width 44 height 8
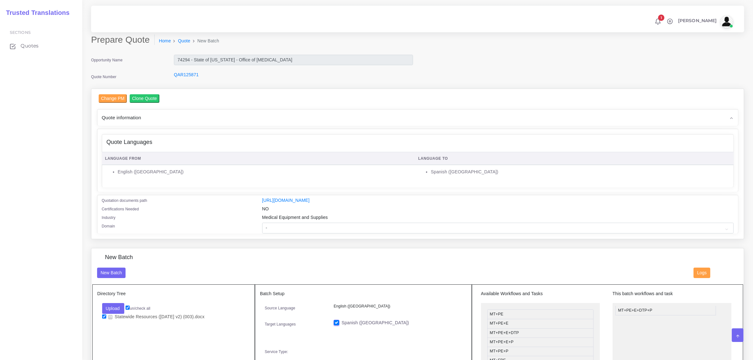
drag, startPoint x: 529, startPoint y: 341, endPoint x: 657, endPoint y: 308, distance: 132.4
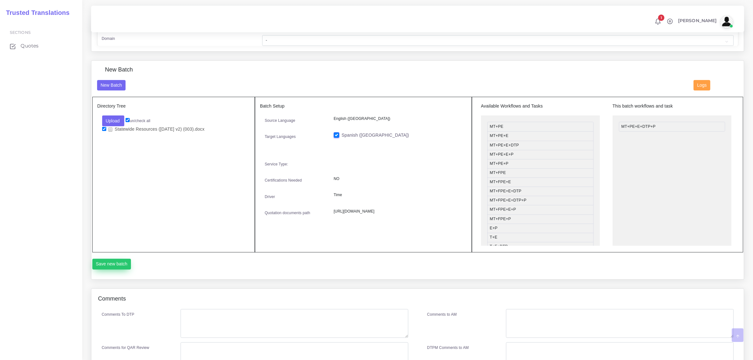
scroll to position [198, 0]
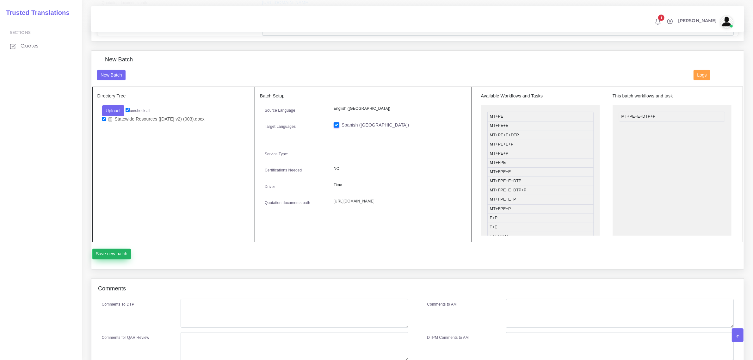
click at [115, 253] on button "Save new batch" at bounding box center [111, 254] width 39 height 11
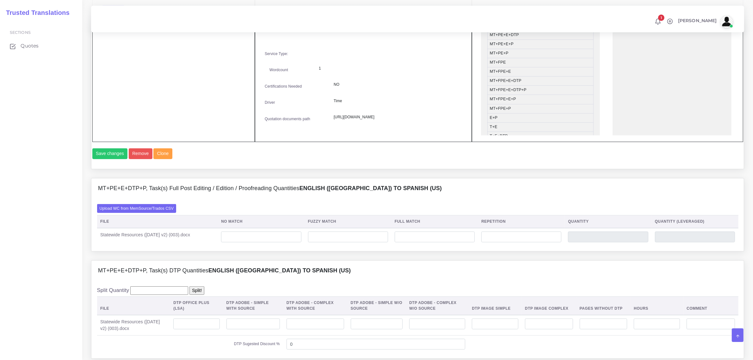
scroll to position [356, 0]
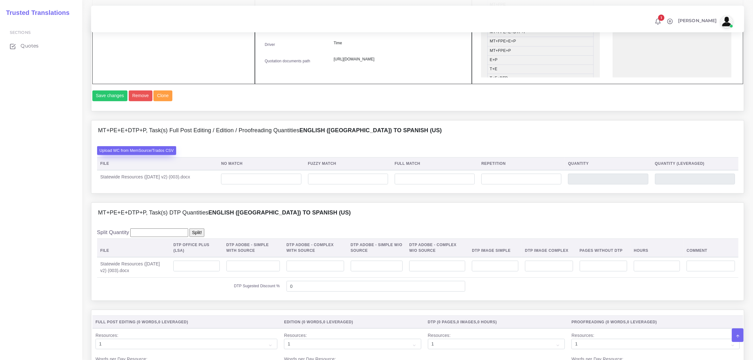
click at [146, 155] on label "Upload WC from MemSource/Trados CSV" at bounding box center [136, 150] width 79 height 9
click at [0, 0] on input "Upload WC from MemSource/Trados CSV" at bounding box center [0, 0] width 0 height 0
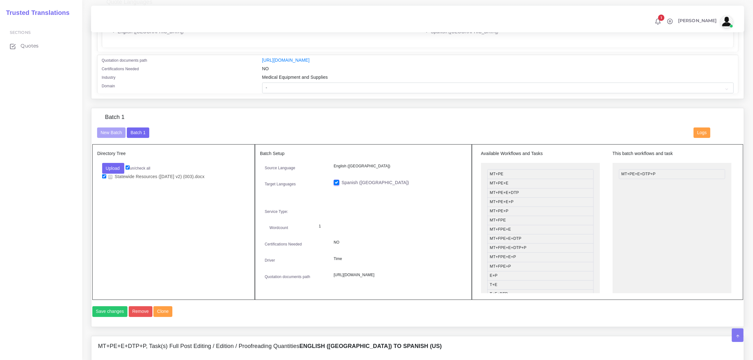
scroll to position [356, 0]
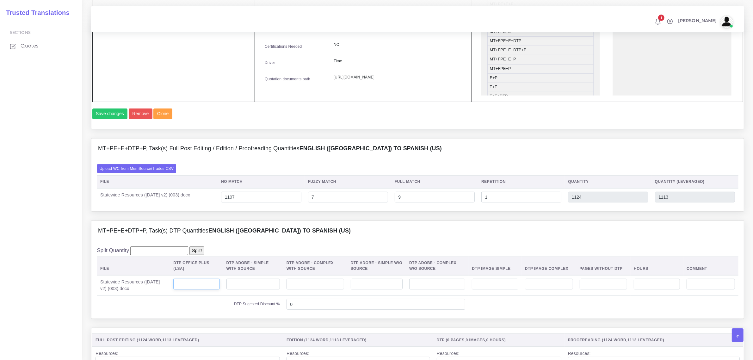
click at [196, 289] on input "number" at bounding box center [196, 284] width 46 height 11
click at [177, 296] on td "4" at bounding box center [196, 285] width 53 height 21
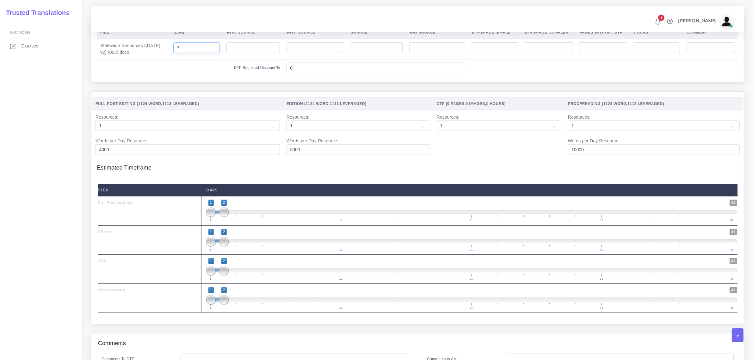
scroll to position [593, 0]
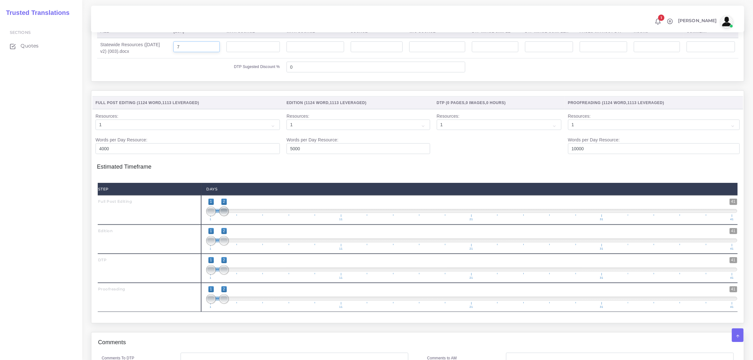
type input "7"
type input "1;1"
drag, startPoint x: 222, startPoint y: 222, endPoint x: 206, endPoint y: 241, distance: 25.1
click at [206, 241] on div "Step Days Full Post Editing 1 41 1 2 1 — 2 1 11 21 31 41 1;1" at bounding box center [418, 247] width 640 height 129
type input "2;2"
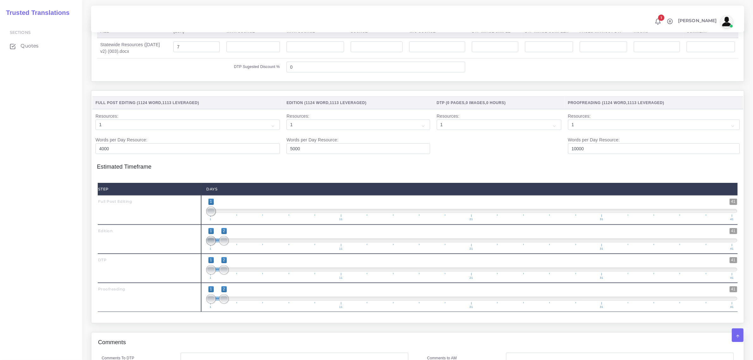
drag, startPoint x: 212, startPoint y: 254, endPoint x: 228, endPoint y: 279, distance: 29.9
click at [230, 250] on span "1 41 1 2 1 — 2 1 11 21 31 41" at bounding box center [471, 239] width 531 height 22
drag, startPoint x: 224, startPoint y: 285, endPoint x: 206, endPoint y: 295, distance: 20.5
click at [231, 279] on span "1 41 1 3 1 — 3 1 11 21 31 41" at bounding box center [471, 268] width 531 height 22
type input "3;3"
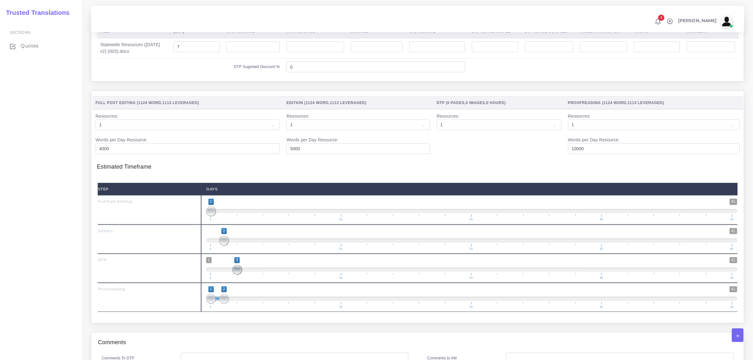
drag, startPoint x: 211, startPoint y: 283, endPoint x: 247, endPoint y: 285, distance: 36.7
click at [247, 279] on span "1 41 3 3 3 — 3 1 11 21 31 41" at bounding box center [471, 268] width 531 height 22
drag, startPoint x: 230, startPoint y: 312, endPoint x: 253, endPoint y: 309, distance: 23.9
click at [253, 304] on span at bounding box center [250, 298] width 9 height 9
type input "4;4"
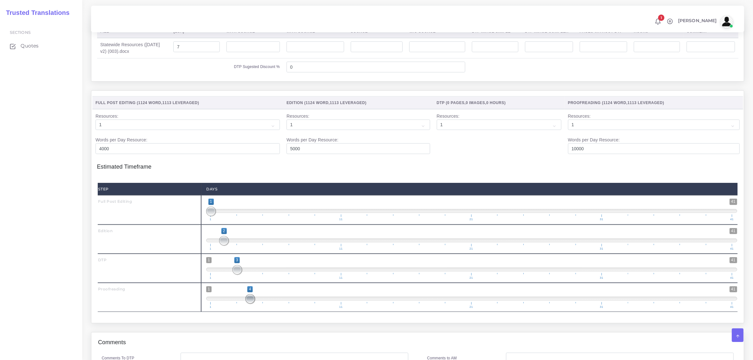
drag, startPoint x: 211, startPoint y: 313, endPoint x: 267, endPoint y: 307, distance: 56.3
click at [258, 308] on span "1 41 4 4 4 — 4 1 11 21 31 41" at bounding box center [471, 297] width 531 height 22
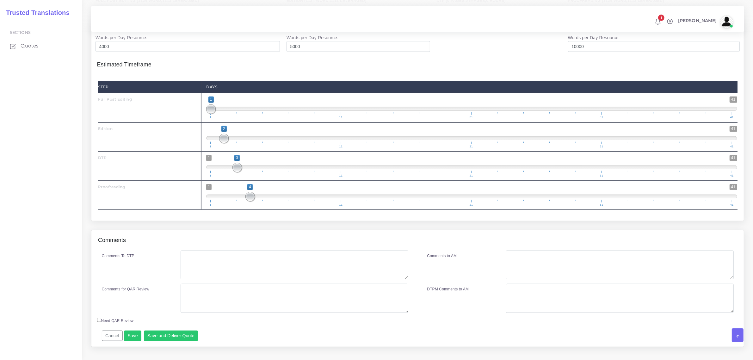
scroll to position [720, 0]
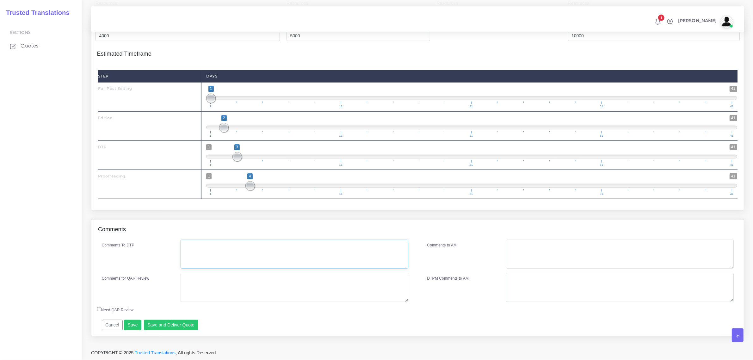
drag, startPoint x: 220, startPoint y: 248, endPoint x: 217, endPoint y: 246, distance: 3.9
click at [218, 246] on textarea "Comments To DTP" at bounding box center [294, 254] width 227 height 29
type textarea "no specific instructions"
click at [168, 326] on button "Save and Deliver Quote" at bounding box center [171, 325] width 54 height 11
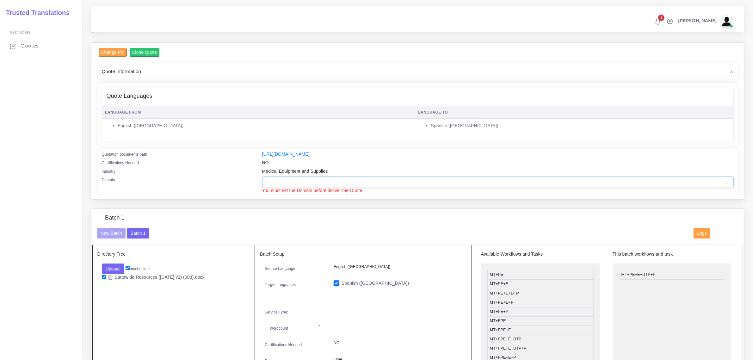
click at [281, 177] on select "- Advertising and Media Agriculture, Forestry and Fishing Architecture, Buildin…" at bounding box center [498, 182] width 472 height 11
select select "Healthcare and Health Sciences"
click at [262, 177] on select "- Advertising and Media Agriculture, Forestry and Fishing Architecture, Buildin…" at bounding box center [498, 182] width 472 height 11
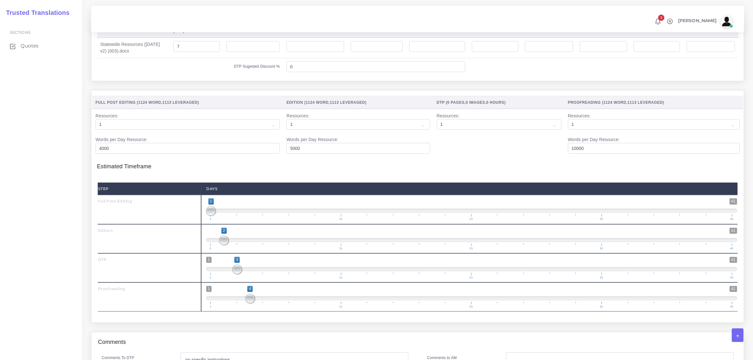
scroll to position [727, 0]
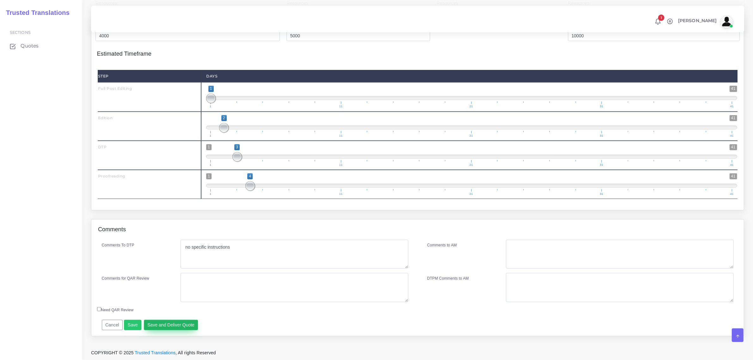
click at [188, 320] on button "Save and Deliver Quote" at bounding box center [171, 325] width 54 height 11
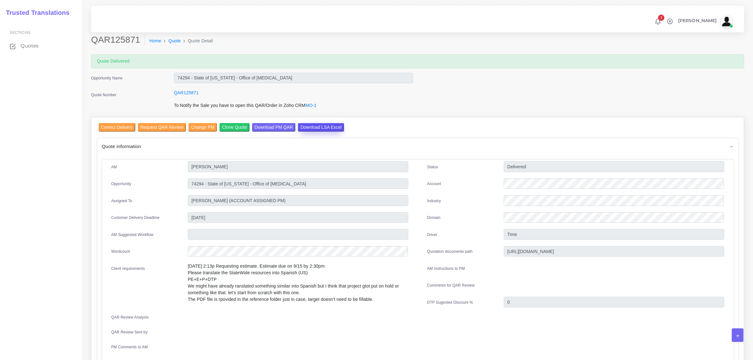
click at [325, 125] on input "Download LSA Excel" at bounding box center [321, 127] width 46 height 9
